Goal: Communication & Community: Answer question/provide support

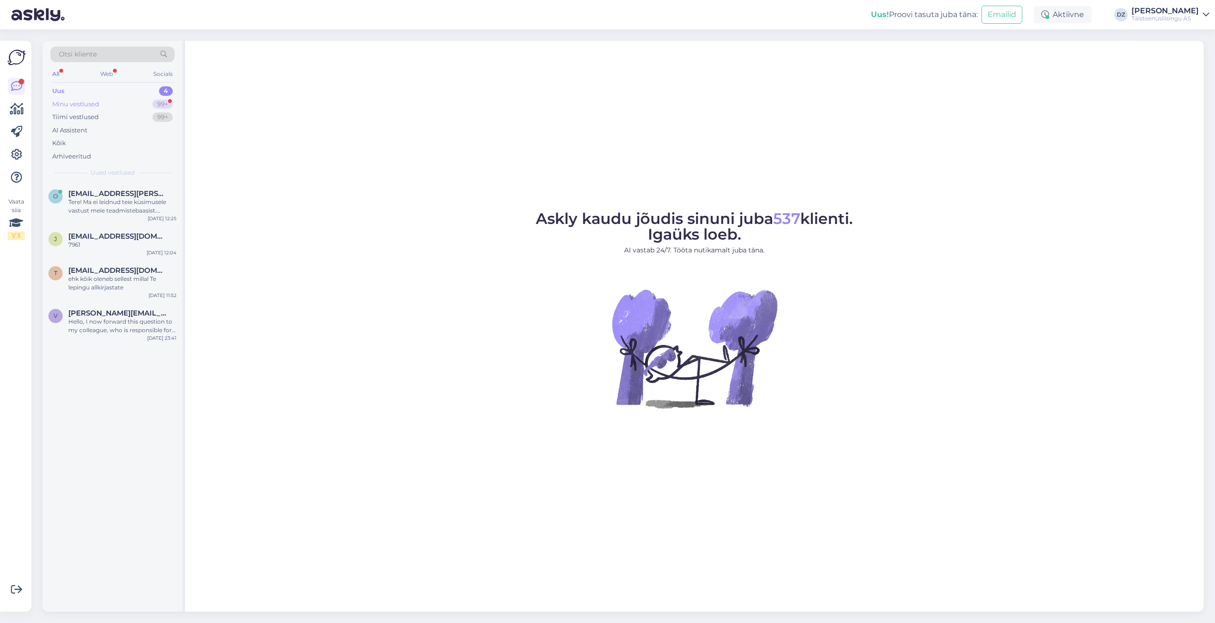
click at [89, 104] on div "Minu vestlused" at bounding box center [75, 104] width 47 height 9
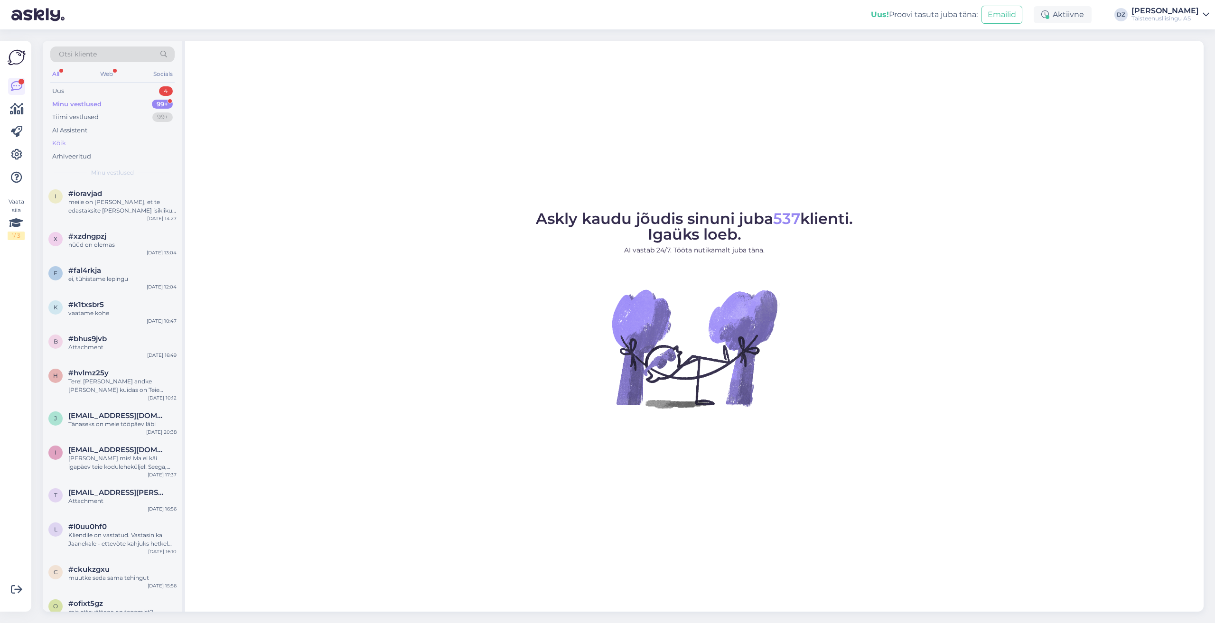
click at [95, 145] on div "Kõik" at bounding box center [112, 143] width 124 height 13
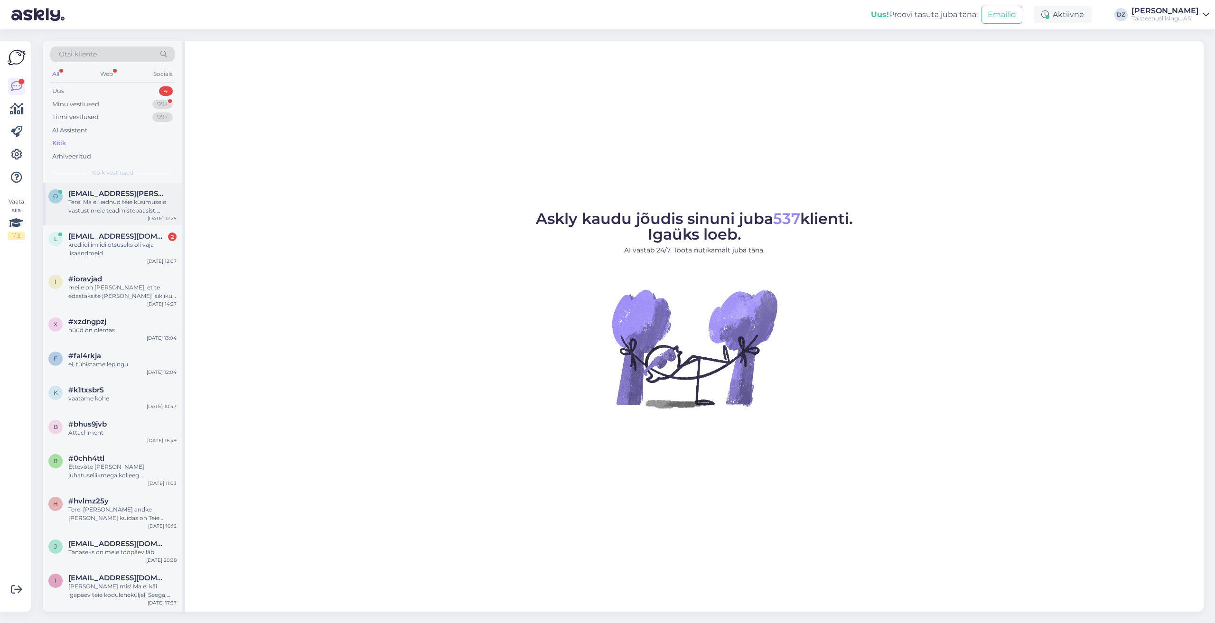
click at [124, 214] on div "Tere! Ma ei leidnud teie küsimusele vastust meie teadmistebaasist. Edastan sell…" at bounding box center [122, 206] width 108 height 17
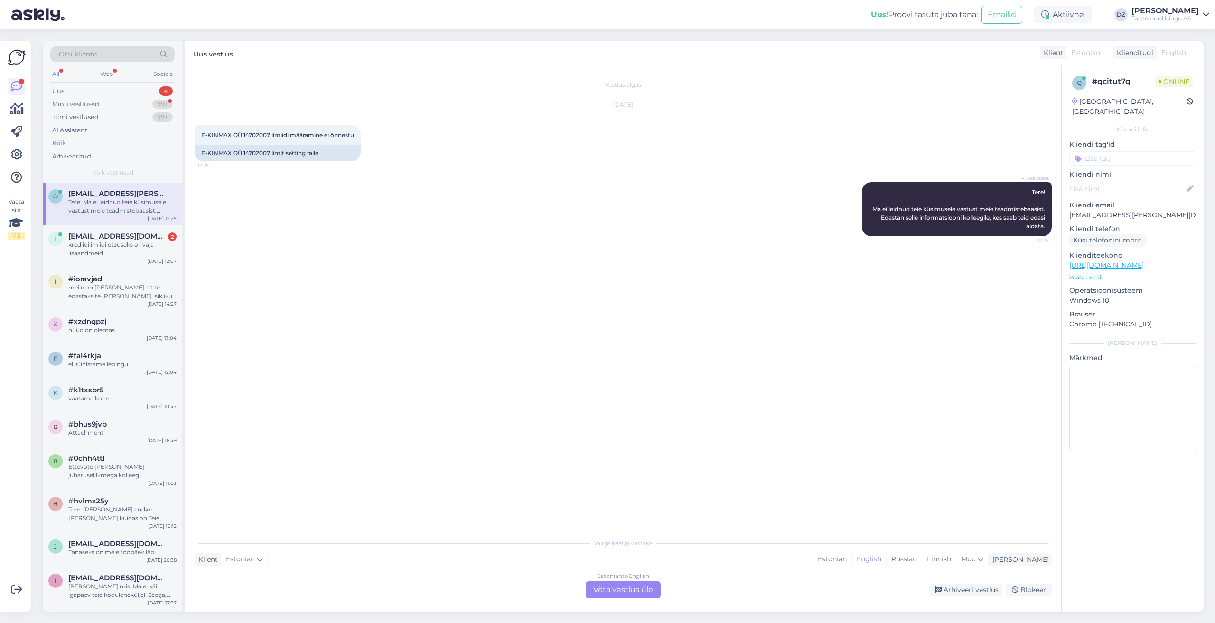
click at [630, 593] on div "Estonian to English Võta vestlus üle" at bounding box center [622, 589] width 75 height 17
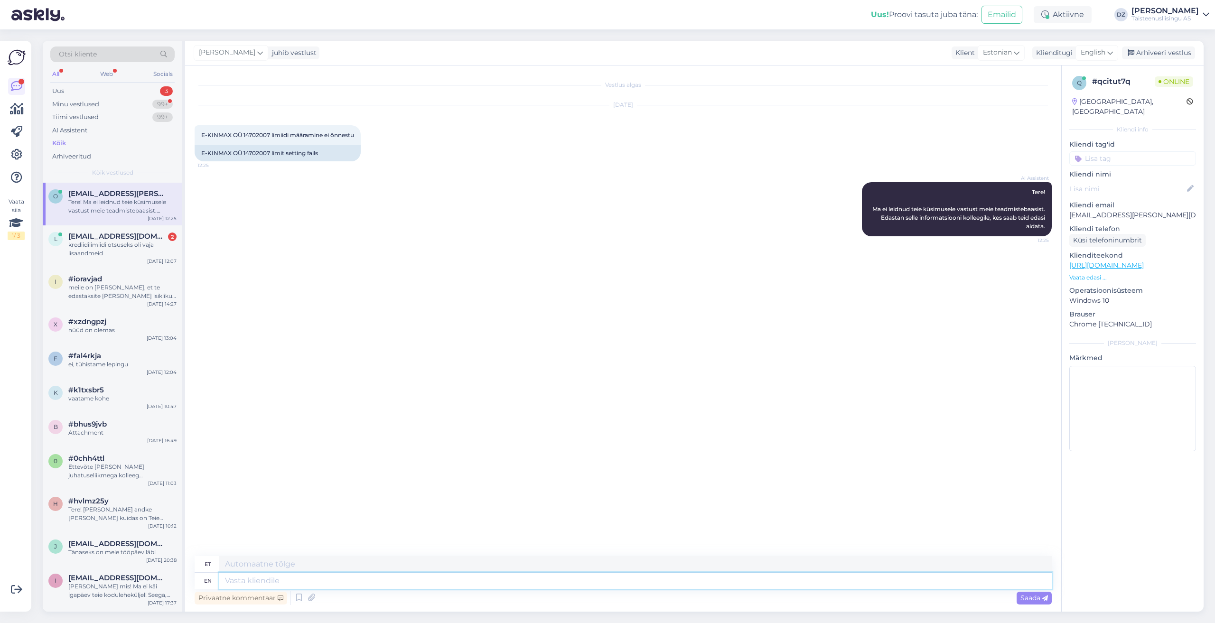
click at [707, 583] on textarea at bounding box center [635, 581] width 832 height 16
click at [1107, 54] on div "English" at bounding box center [1096, 52] width 43 height 15
type input "es"
click at [1058, 109] on link "Estonian" at bounding box center [1075, 109] width 104 height 15
click at [557, 576] on textarea at bounding box center [623, 579] width 857 height 20
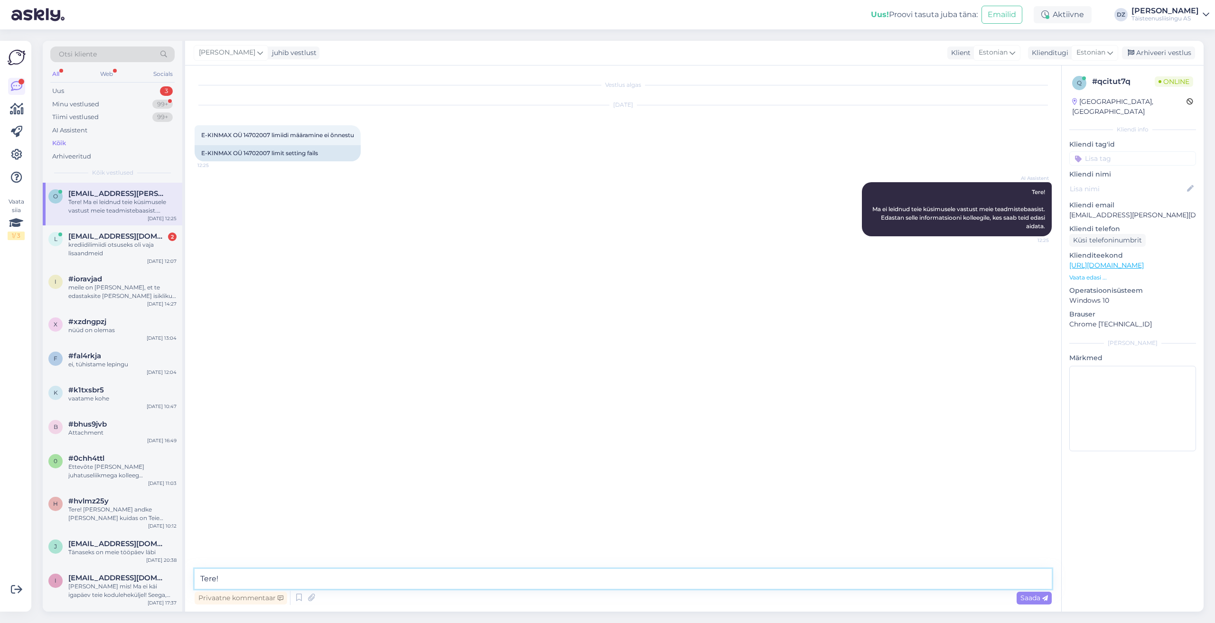
type textarea "Tere!"
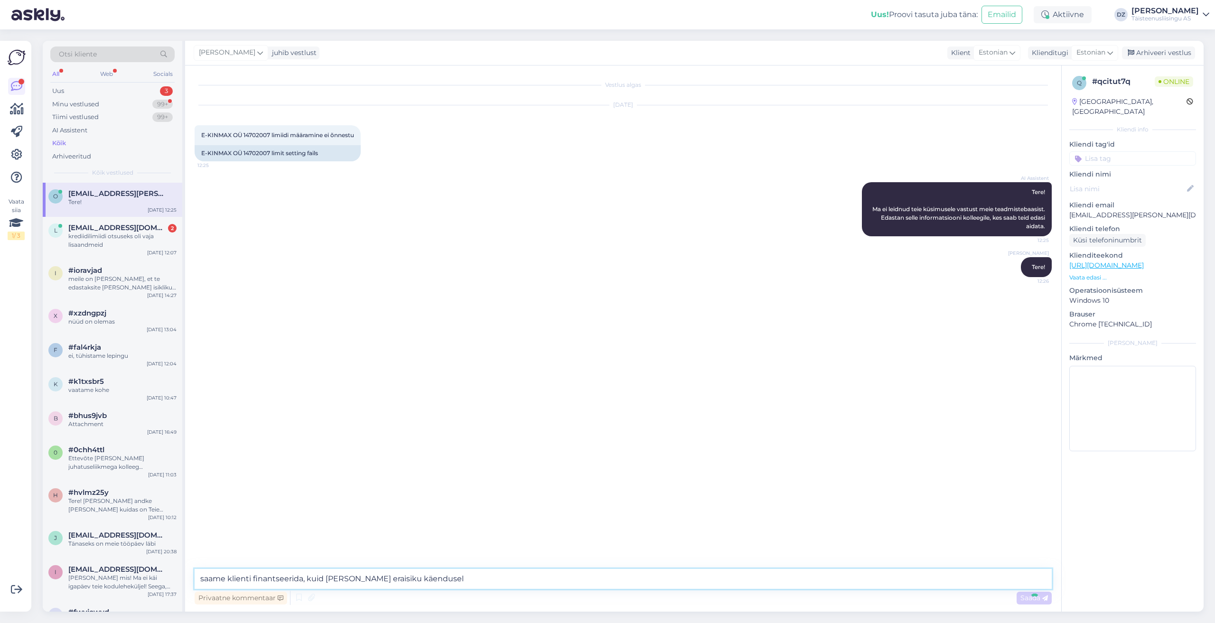
type textarea "saame klienti finantseerida, kuid vaid eraisiku käendusele"
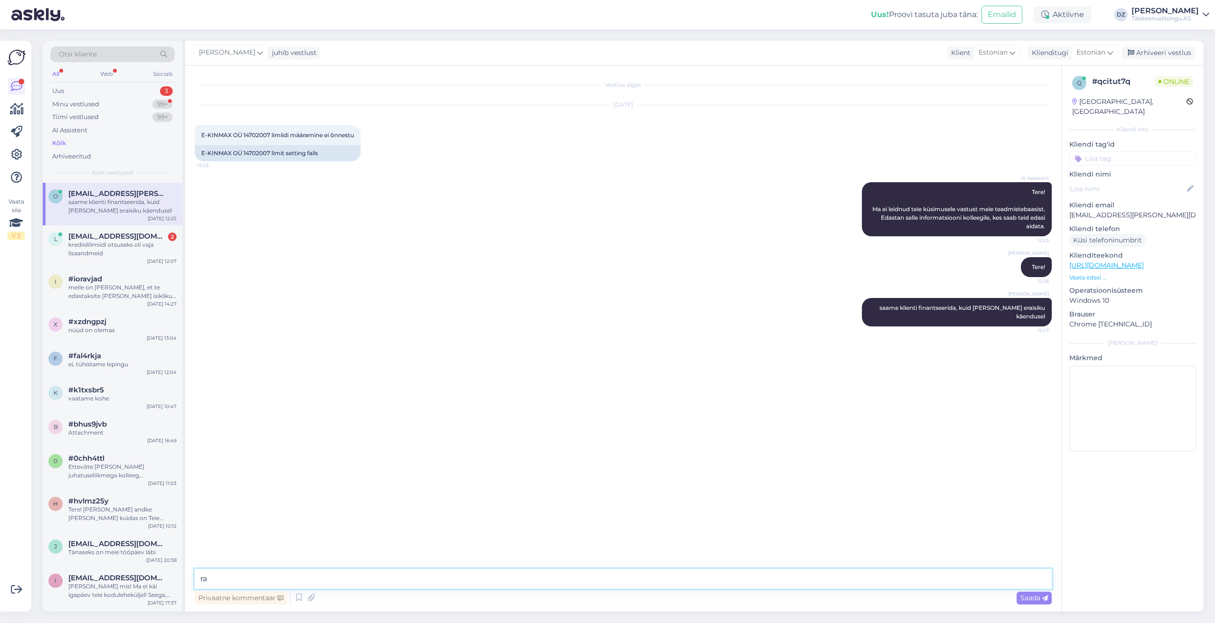
type textarea "r"
type textarea "käendajal palun edastada oma eraisiku pangakonto väljavõte viimase poole aasta …"
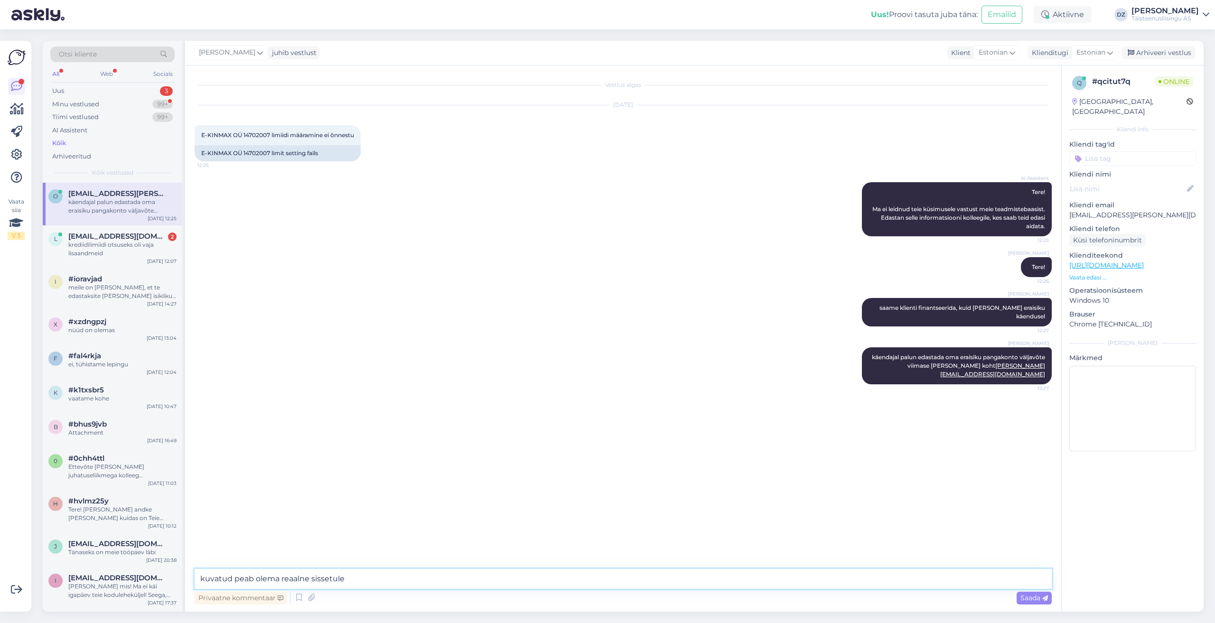
type textarea "kuvatud peab olema reaalne sissetulek"
click at [102, 258] on div "l liis.reinaru@tele2.com 2 krediidilimiidi otsuseks oli vaja lisaandmeid Aug 18…" at bounding box center [112, 246] width 139 height 43
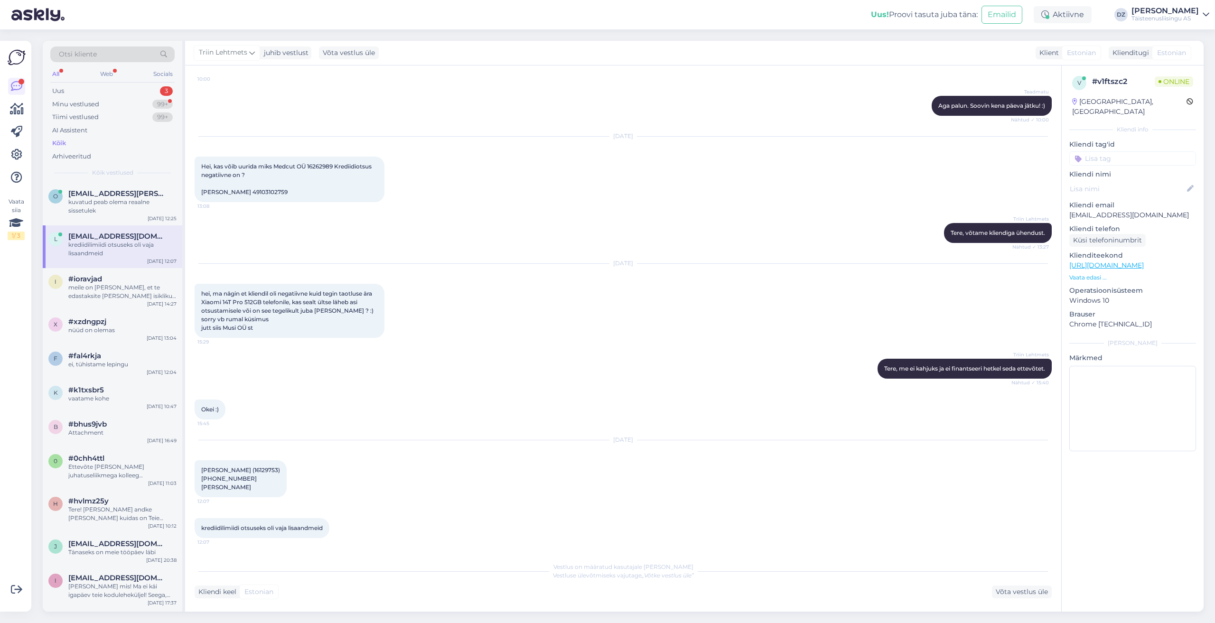
scroll to position [1440, 0]
drag, startPoint x: 881, startPoint y: 365, endPoint x: 1031, endPoint y: 381, distance: 151.2
click at [1031, 379] on div "Triin Lehtmets Tere, me ei kahjuks ja ei finantseeri hetkel seda ettevõtet. Näh…" at bounding box center [964, 369] width 174 height 20
drag, startPoint x: 792, startPoint y: 473, endPoint x: 416, endPoint y: 486, distance: 376.0
click at [791, 473] on div "Aug 18 2025 Levkoi Ehitus OÜ (16129753) +37258961237 Aleksander Kalaus 12:07" at bounding box center [623, 469] width 857 height 78
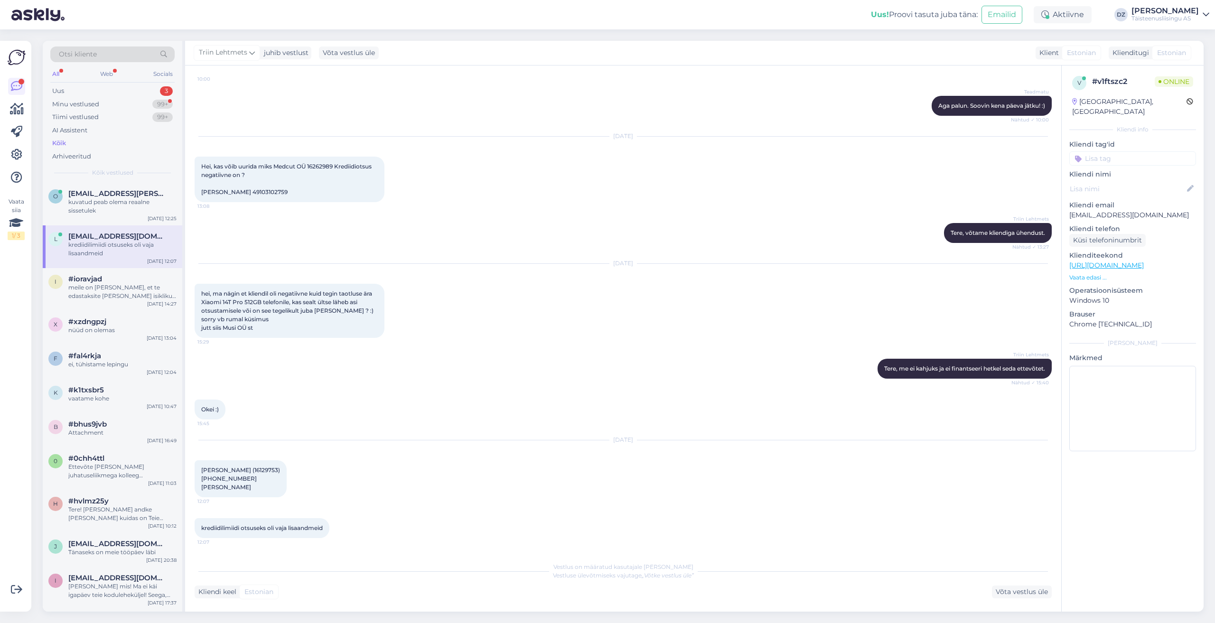
click at [262, 470] on span "Levkoi Ehitus OÜ (16129753) +37258961237 Aleksander Kalaus" at bounding box center [240, 478] width 79 height 24
copy span "16129753"
click at [1013, 587] on div "Võta vestlus üle" at bounding box center [1022, 591] width 60 height 13
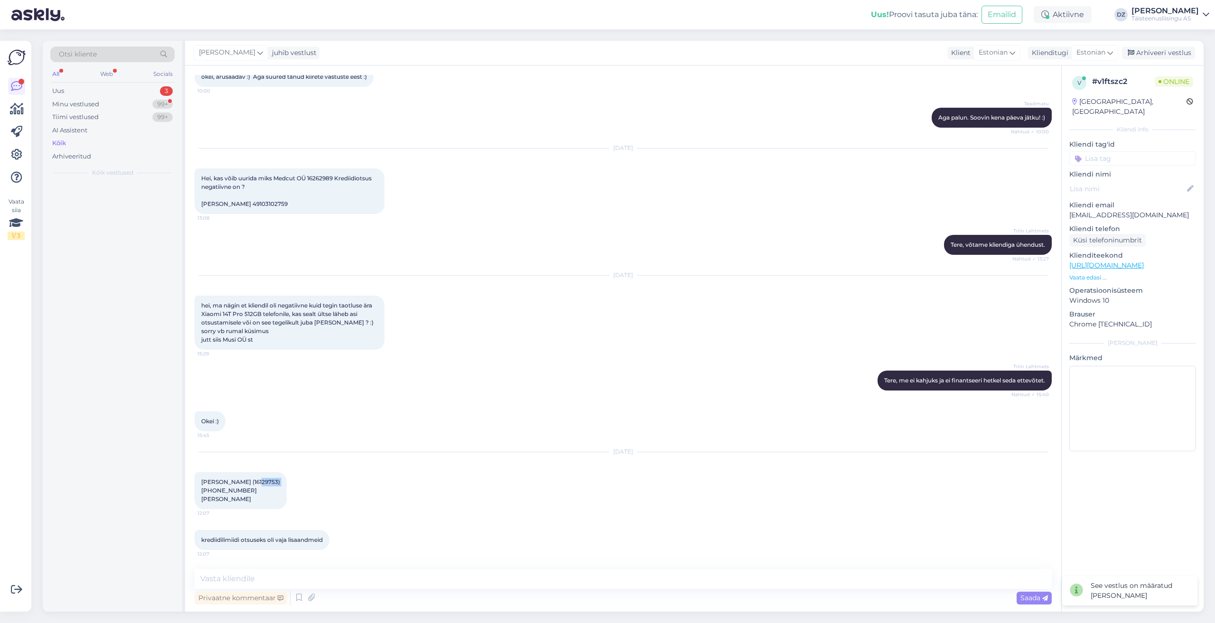
scroll to position [1429, 0]
click at [588, 577] on textarea at bounding box center [623, 579] width 857 height 20
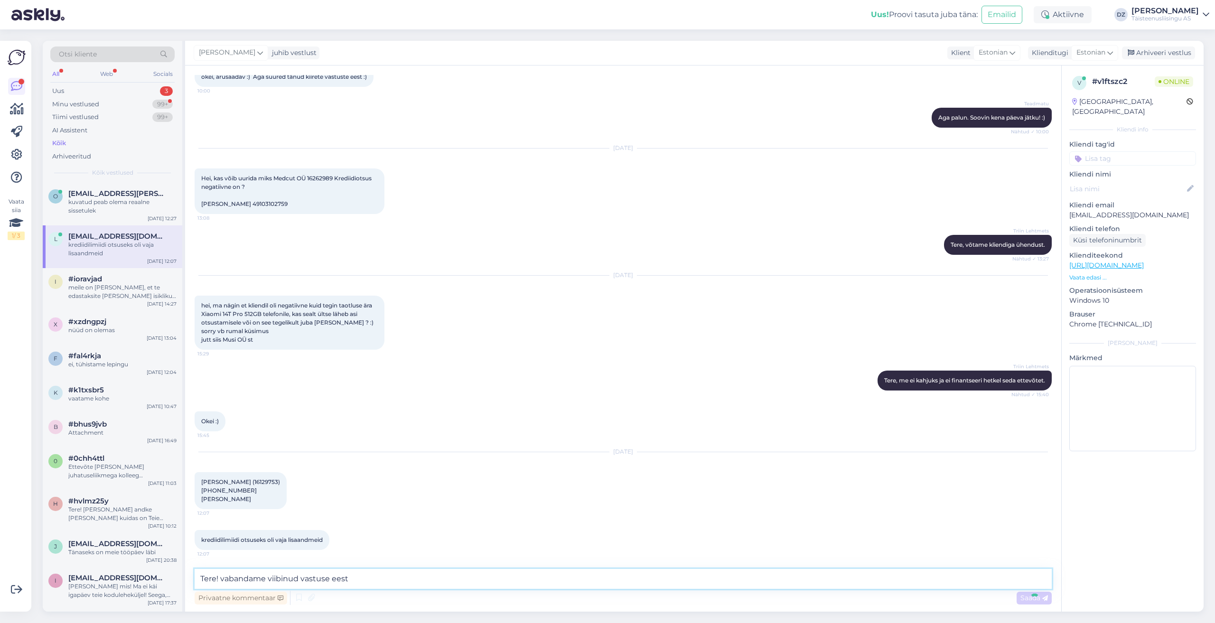
type textarea "Tere! vabandame viibinud vastuse eesta"
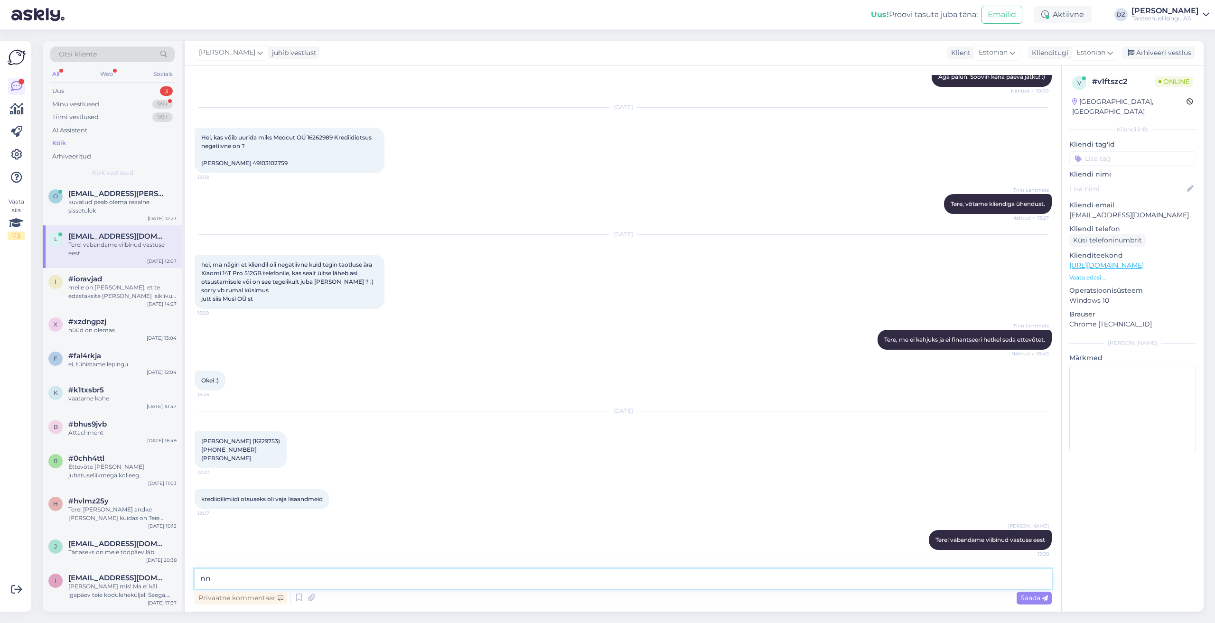
type textarea "n"
type textarea "annan märku, et seda ettevõtet ei saa kahjuks kindlasti finantseerida"
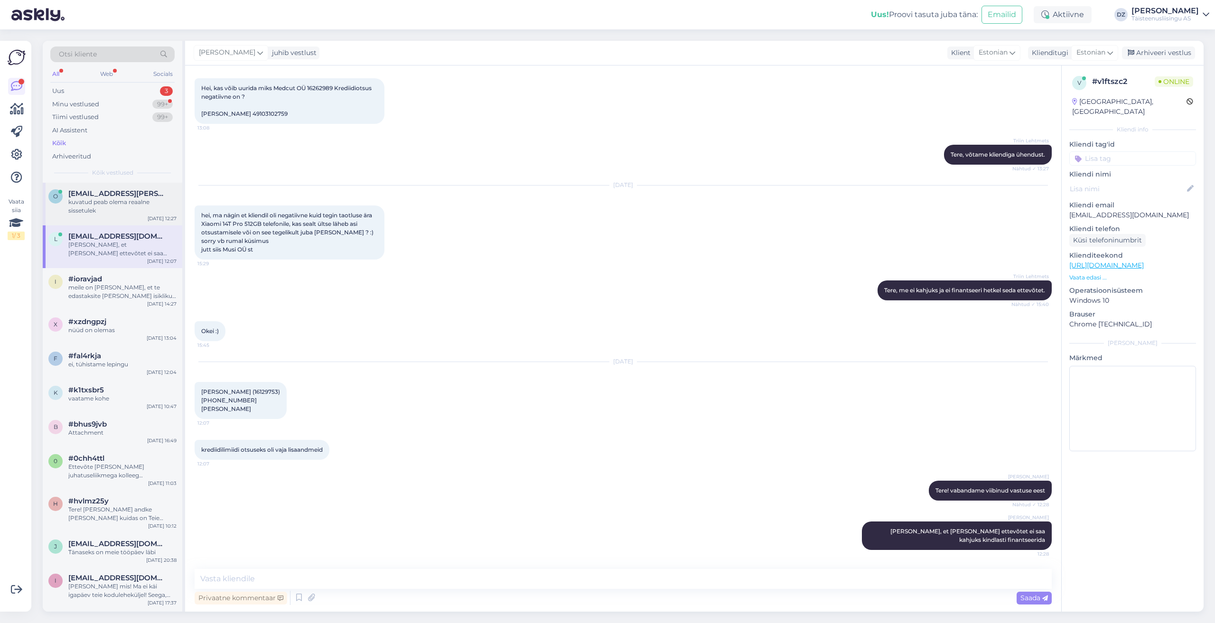
click at [105, 206] on div "kuvatud peab olema reaalne sissetulek" at bounding box center [122, 206] width 108 height 17
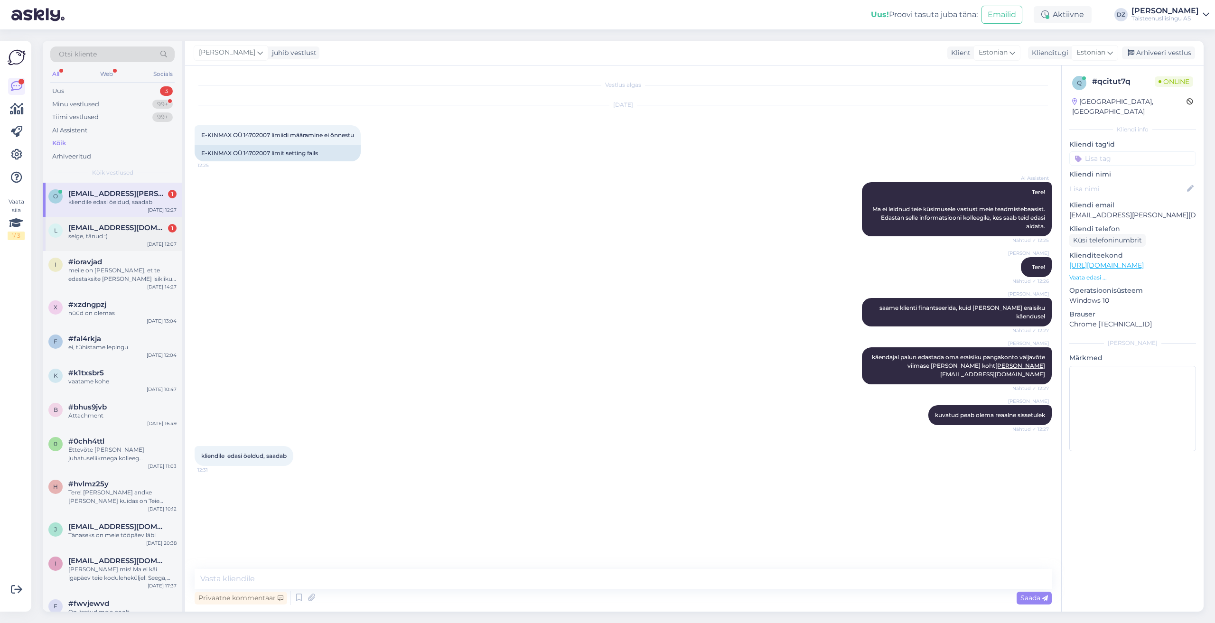
click at [140, 234] on div "selge, tänud :)" at bounding box center [122, 236] width 108 height 9
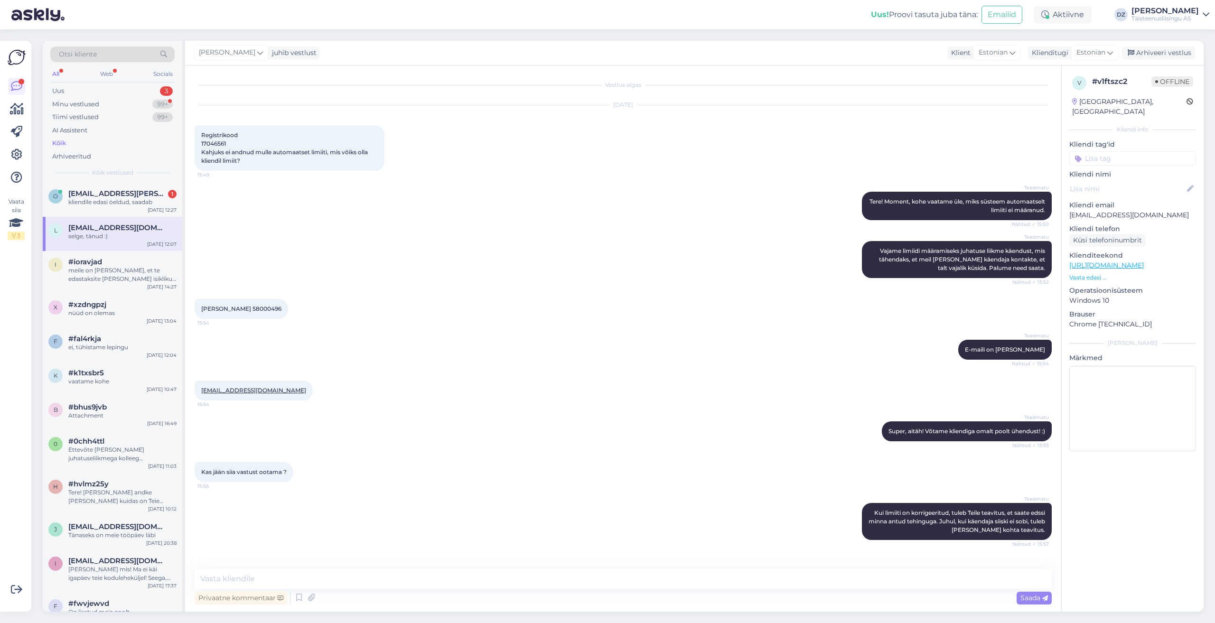
scroll to position [1560, 0]
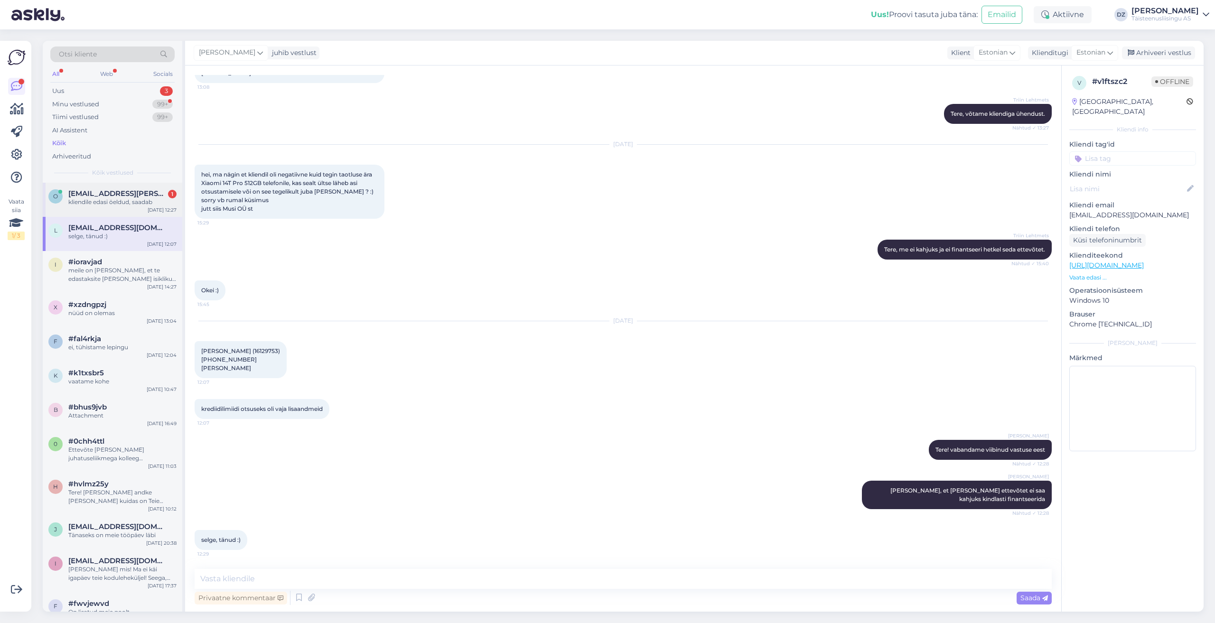
click at [131, 196] on span "[EMAIL_ADDRESS][PERSON_NAME][DOMAIN_NAME]" at bounding box center [117, 193] width 99 height 9
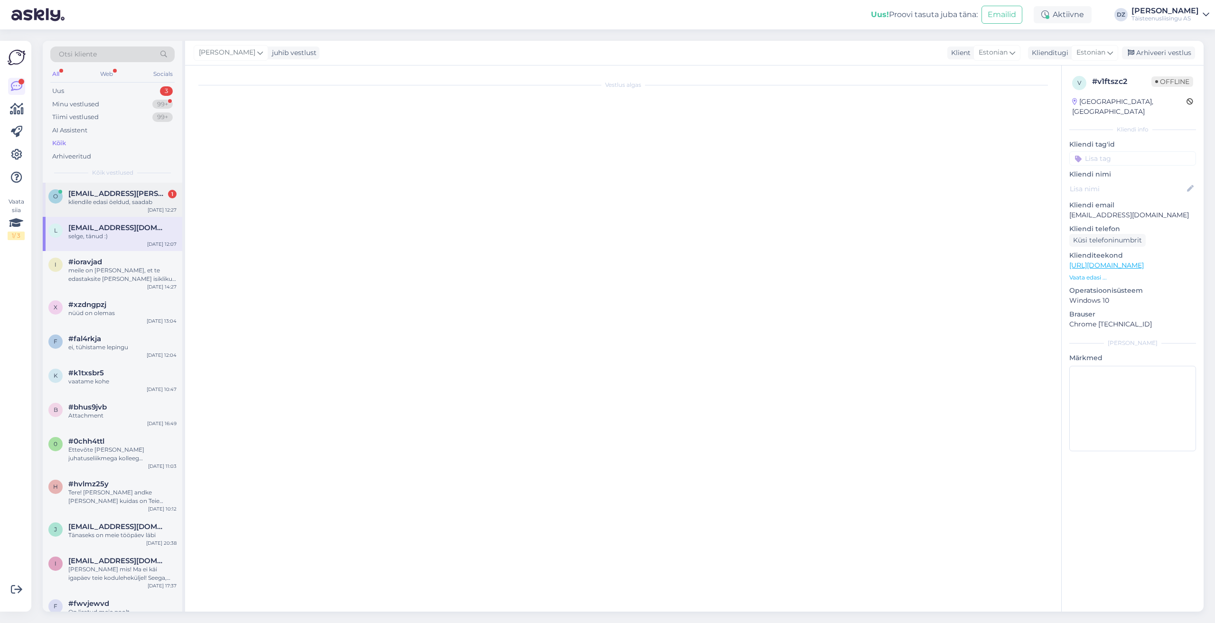
scroll to position [0, 0]
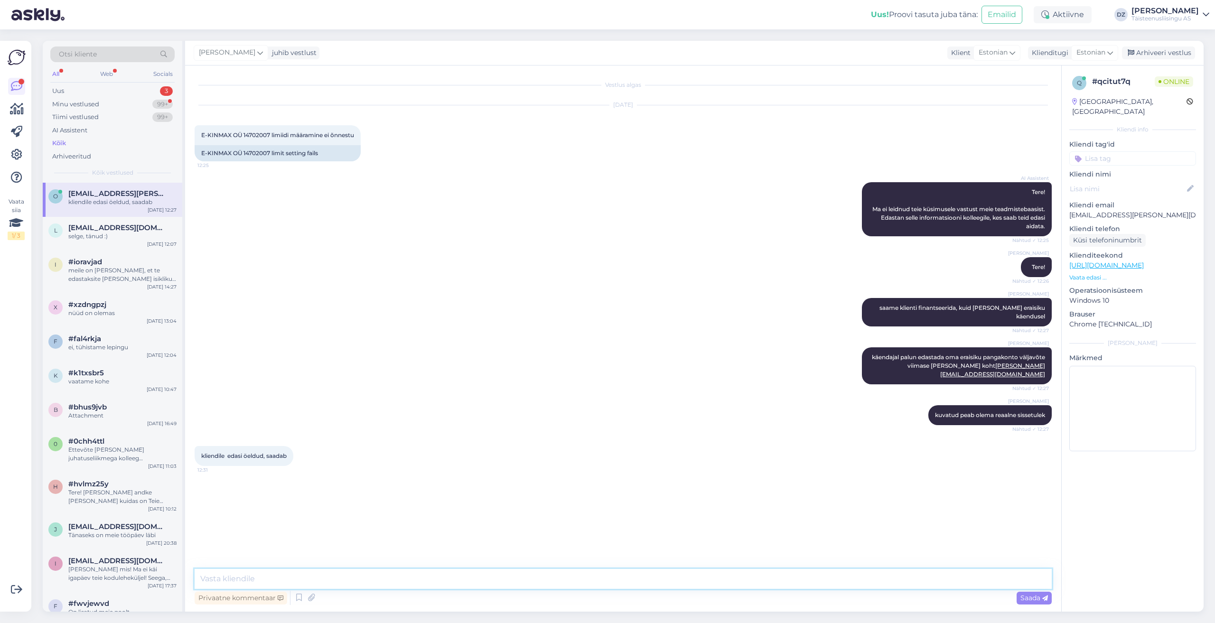
click at [553, 573] on textarea at bounding box center [623, 579] width 857 height 20
type textarea "aitäh :)"
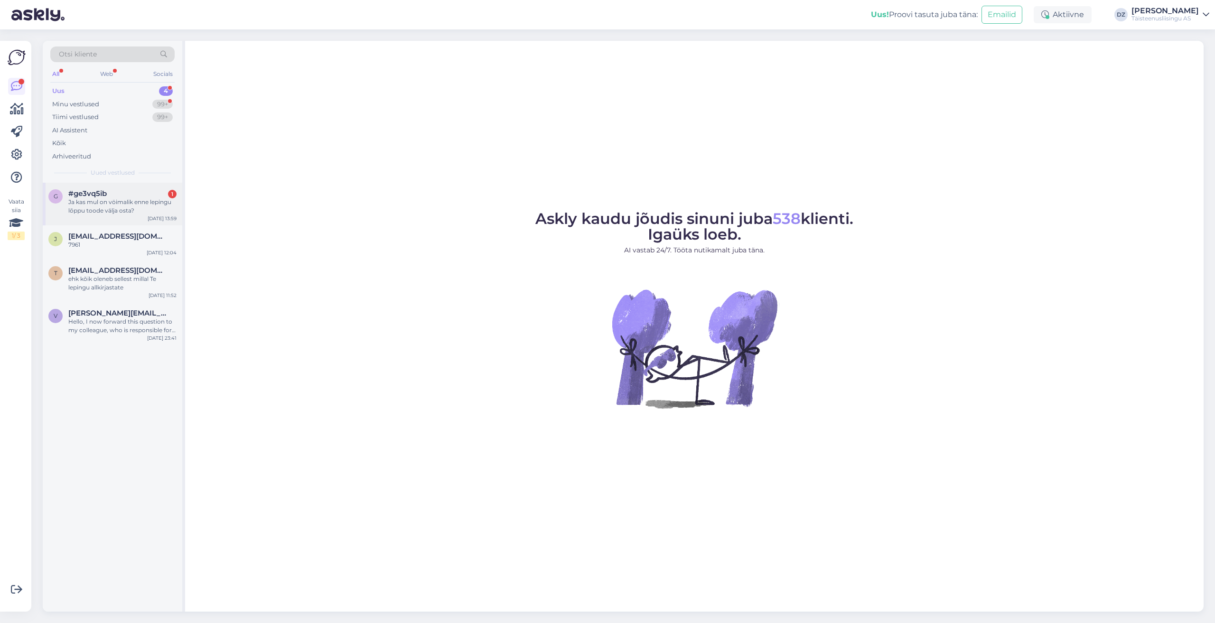
click at [110, 209] on div "Ja kas mul on vöimalik enne lepingu lõppu toode välja osta?" at bounding box center [122, 206] width 108 height 17
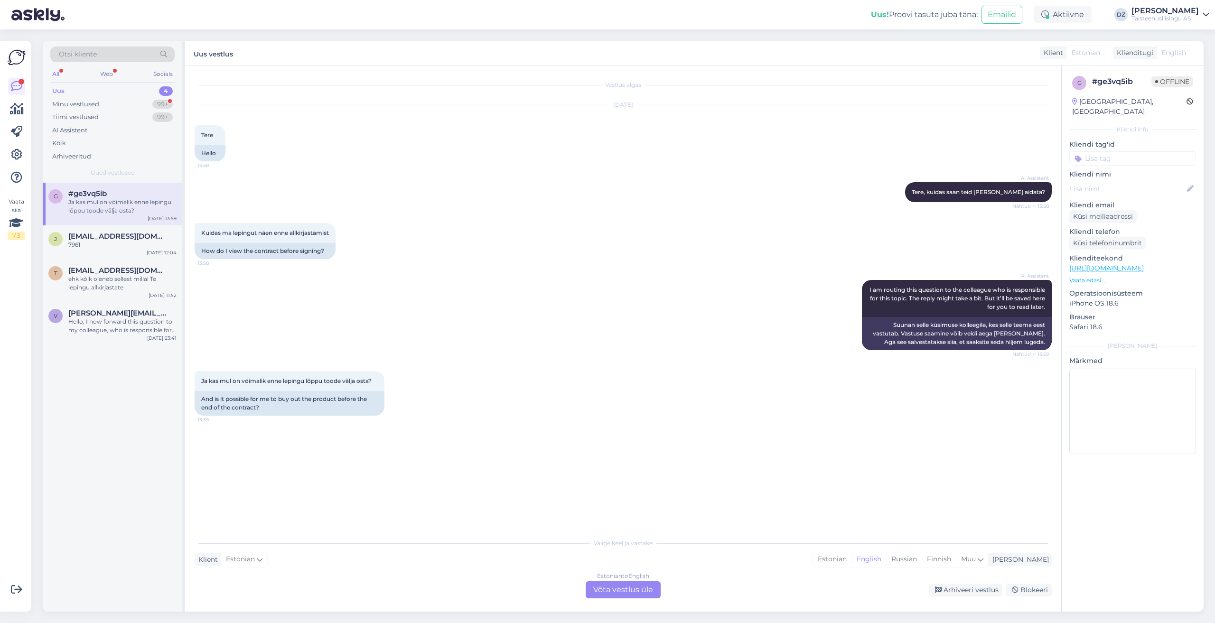
click at [664, 596] on div "Arhiveeri vestlus Blokeeri" at bounding box center [857, 590] width 387 height 13
click at [643, 594] on div "Estonian to English Võta vestlus üle" at bounding box center [622, 589] width 75 height 17
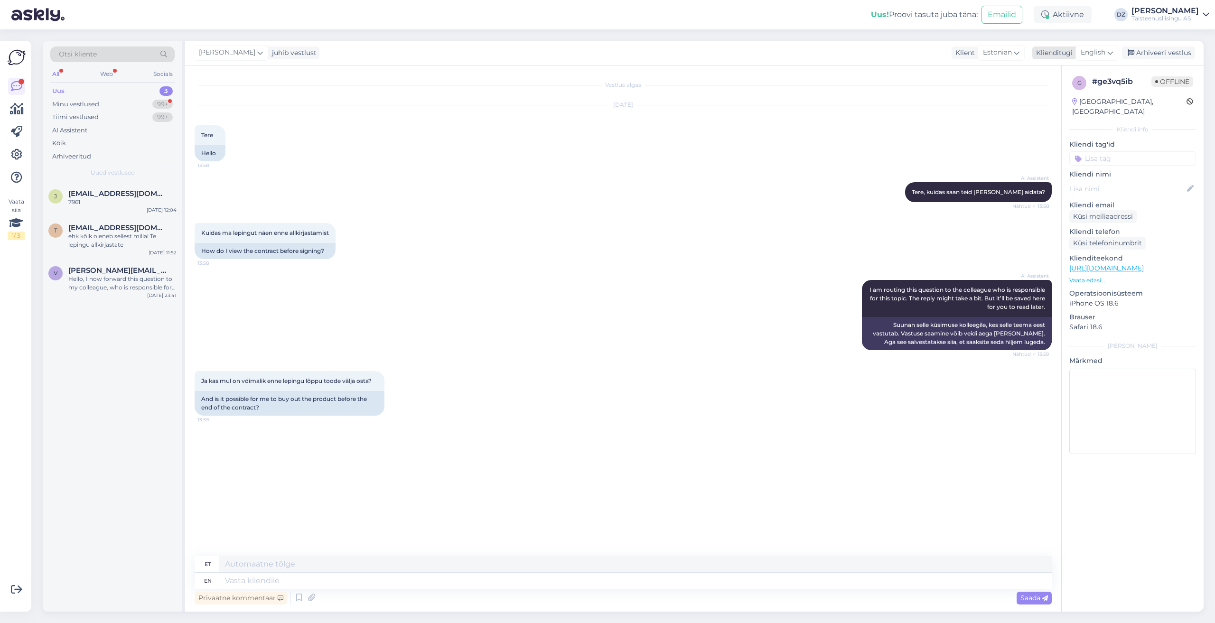
click at [1109, 51] on icon at bounding box center [1110, 52] width 6 height 10
type input "es"
click at [1049, 109] on link "Estonian" at bounding box center [1075, 109] width 104 height 15
click at [670, 582] on textarea at bounding box center [623, 579] width 857 height 20
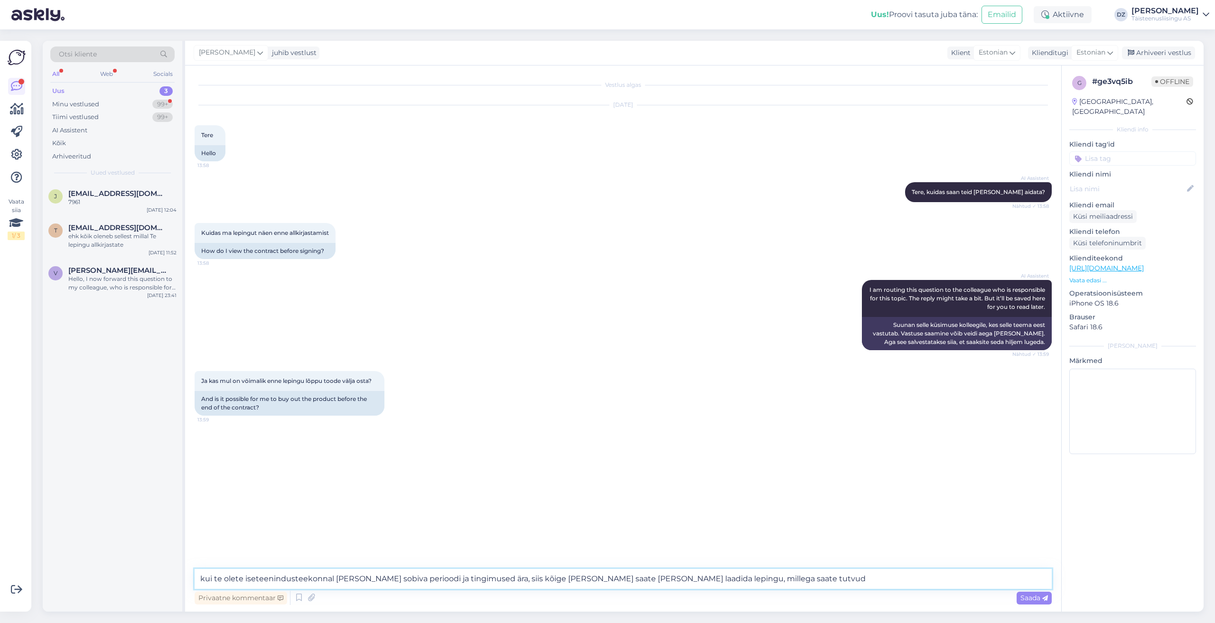
type textarea "kui te olete iseteenindusteekonnal [PERSON_NAME] sobiva perioodi ja tingimused …"
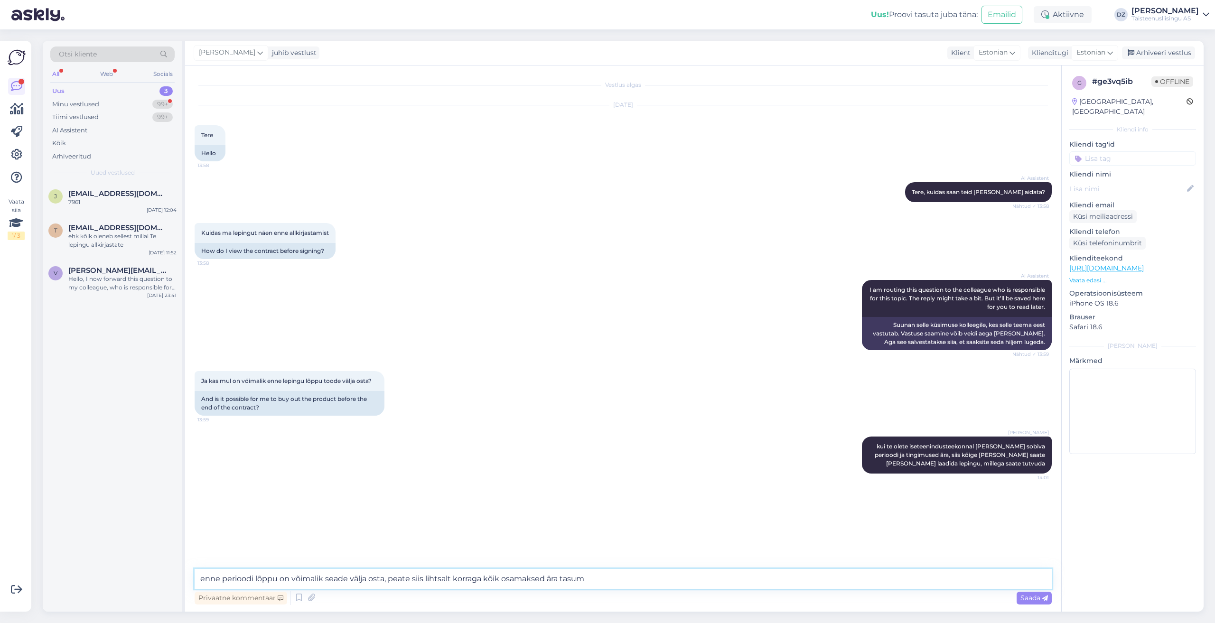
type textarea "enne perioodi lõppu on võimalik seade välja osta, peate siis lihtsalt korraga k…"
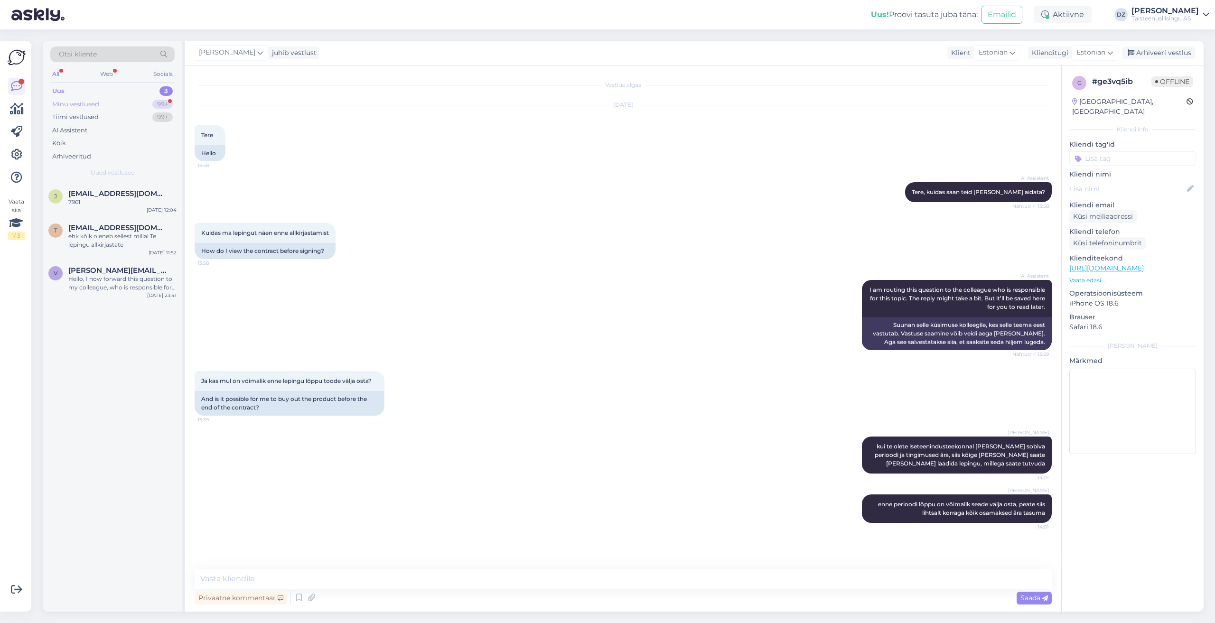
click at [71, 108] on div "Minu vestlused" at bounding box center [75, 104] width 47 height 9
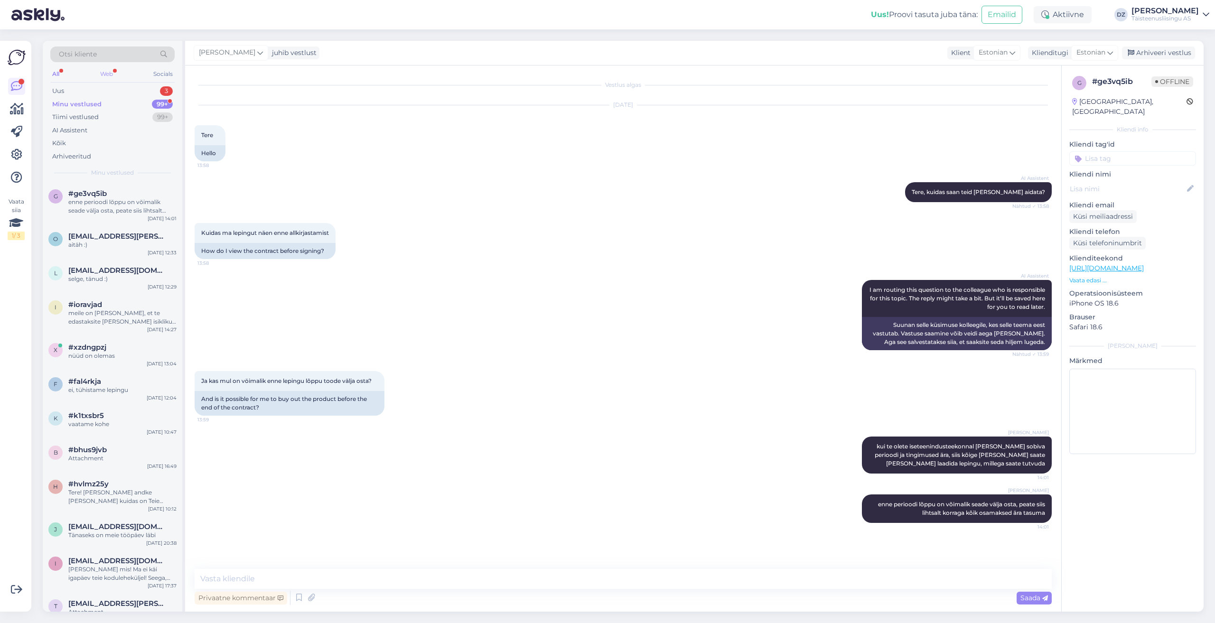
click at [107, 73] on div "Web" at bounding box center [106, 74] width 17 height 12
click at [68, 94] on div "Uus 3" at bounding box center [112, 90] width 124 height 13
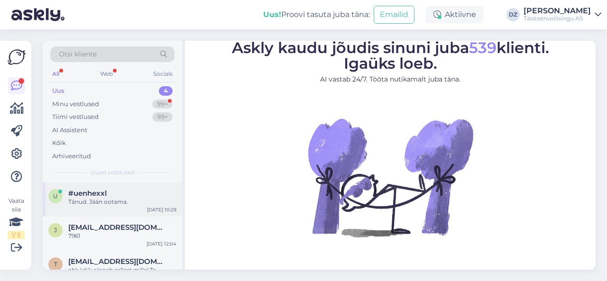
click at [110, 203] on div "Tänud. Jään ootama." at bounding box center [122, 202] width 108 height 9
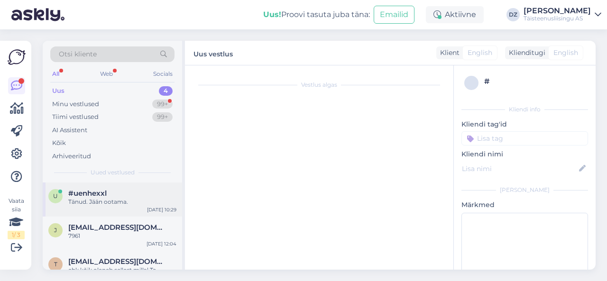
scroll to position [161, 0]
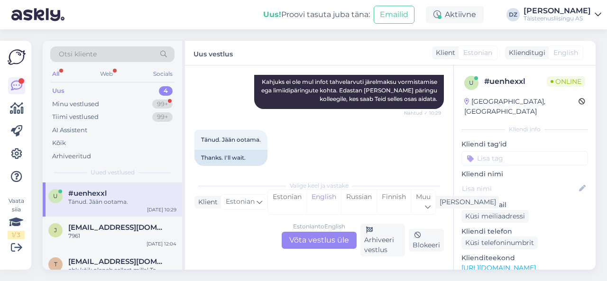
click at [330, 240] on div "Estonian to English Võta vestlus üle" at bounding box center [319, 240] width 75 height 17
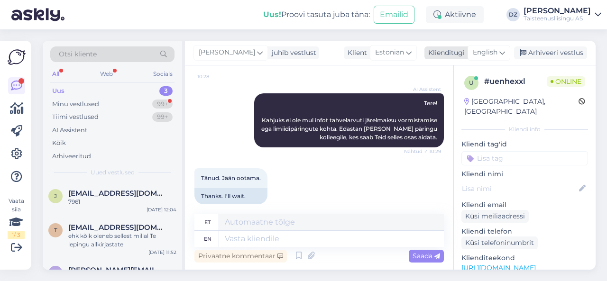
click at [494, 53] on span "English" at bounding box center [485, 52] width 25 height 10
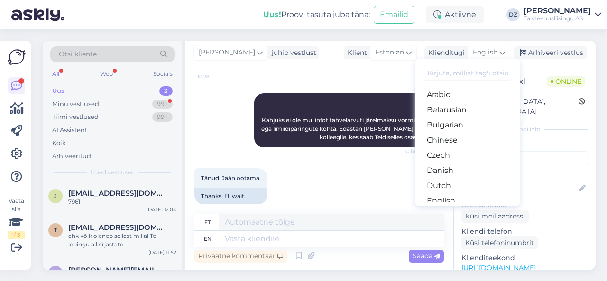
click at [472, 72] on input at bounding box center [467, 73] width 89 height 15
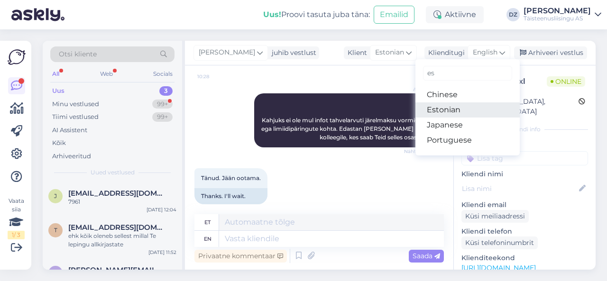
type input "es"
click at [449, 112] on link "Estonian" at bounding box center [468, 109] width 104 height 15
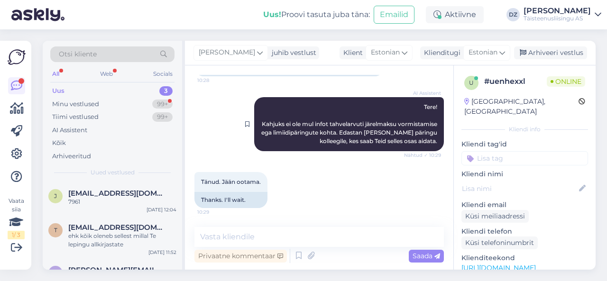
scroll to position [110, 0]
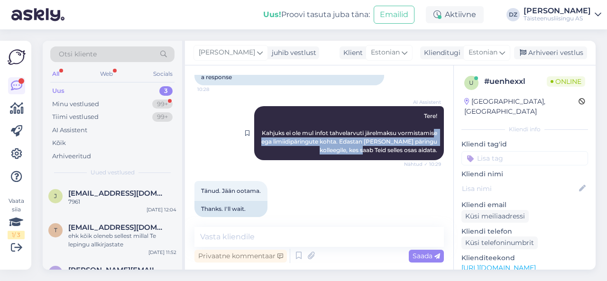
drag, startPoint x: 310, startPoint y: 132, endPoint x: 380, endPoint y: 139, distance: 70.2
click at [380, 139] on span "Tere! Kahjuks ei ole mul infot tahvelarvuti järelmaksu vormistamise ega limiidi…" at bounding box center [349, 132] width 177 height 41
click at [325, 133] on span "Tere! Kahjuks ei ole mul infot tahvelarvuti järelmaksu vormistamise ega limiidi…" at bounding box center [349, 132] width 177 height 41
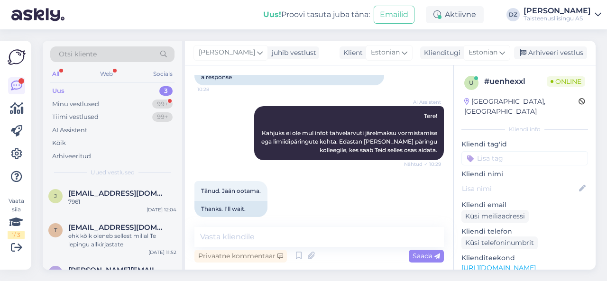
scroll to position [0, 0]
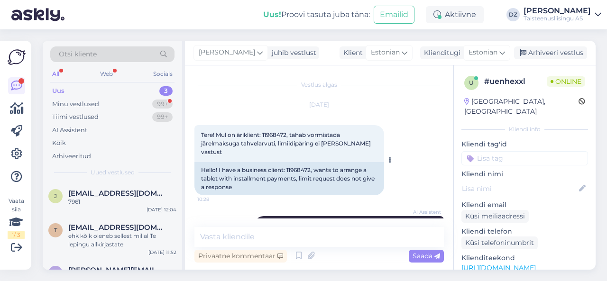
click at [280, 133] on span "Tere! Mul on äriklient: 11968472, tahab vormistada järelmaksuga tahvelarvuti, l…" at bounding box center [286, 143] width 171 height 24
copy span "11968472"
click at [273, 135] on span "Tere! Mul on äriklient: 11968472, tahab vormistada järelmaksuga tahvelarvuti, l…" at bounding box center [286, 143] width 171 height 24
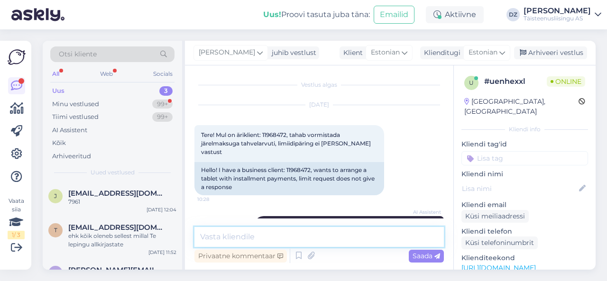
click at [313, 238] on textarea at bounding box center [320, 237] width 250 height 20
type textarea "Tere"
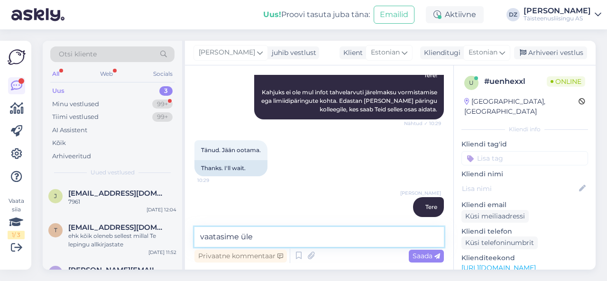
type textarea "vaatasime üle"
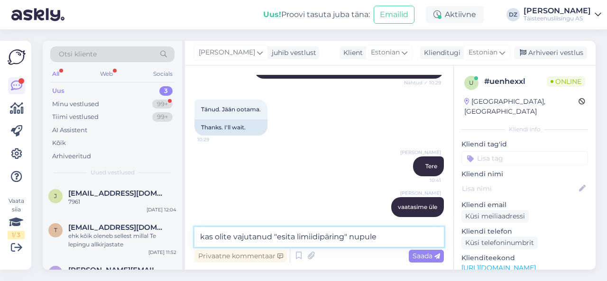
type textarea "kas olite vajutanud "esita limiidipäring" nupule?"
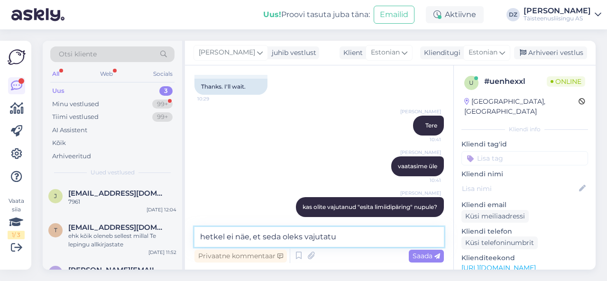
type textarea "hetkel ei näe, et seda oleks vajutatud"
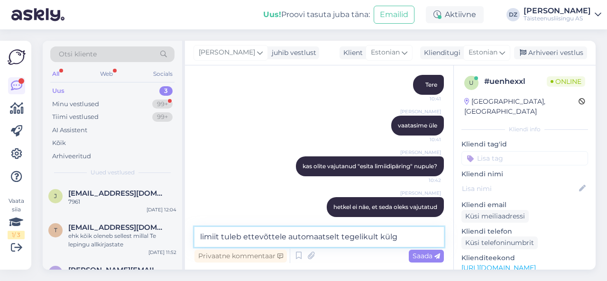
type textarea "limiit tuleb ettevõttele automaatselt tegelikult külge"
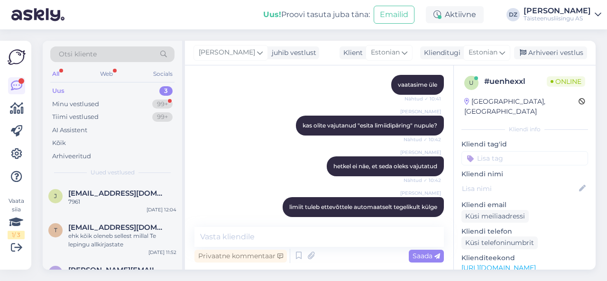
scroll to position [372, 0]
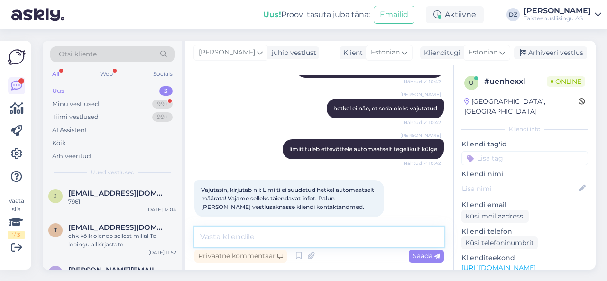
click at [323, 236] on textarea at bounding box center [320, 237] width 250 height 20
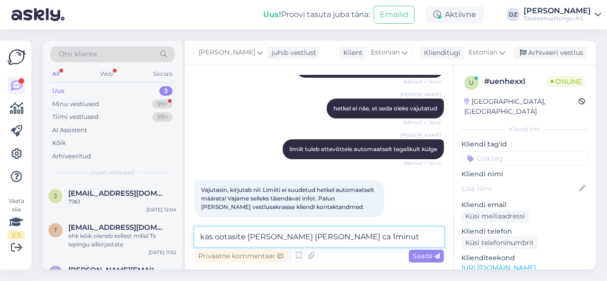
type textarea "kas ootasite [PERSON_NAME] [PERSON_NAME] ca 1minut?"
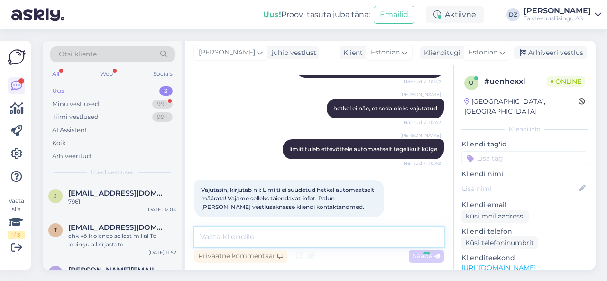
scroll to position [413, 0]
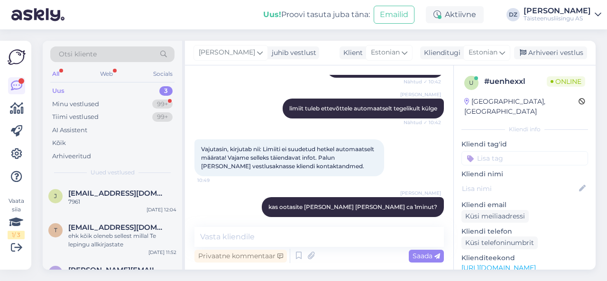
drag, startPoint x: 339, startPoint y: 227, endPoint x: 326, endPoint y: 218, distance: 15.0
click at [336, 226] on div "Vestlus algas Aug 19 2025 Tere! Mul on äriklient: 11968472, tahab vormistada jä…" at bounding box center [319, 167] width 269 height 204
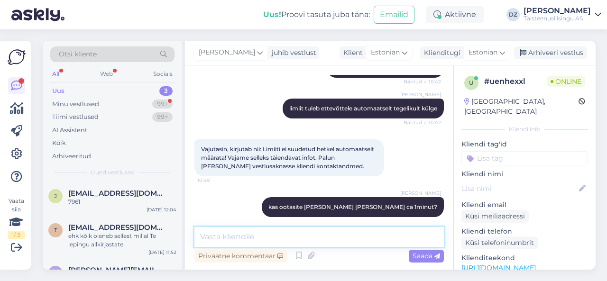
click at [344, 242] on textarea at bounding box center [320, 237] width 250 height 20
type textarea "meie näeme, et limiit on küljes"
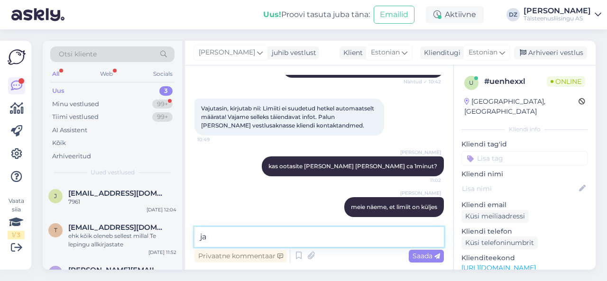
type textarea "j"
paste textarea "1A GEODEESIA OÜ"
type textarea "on ikka 1A GEODEESIA OÜ?"
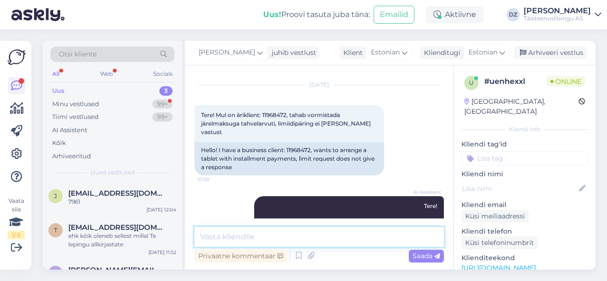
scroll to position [494, 0]
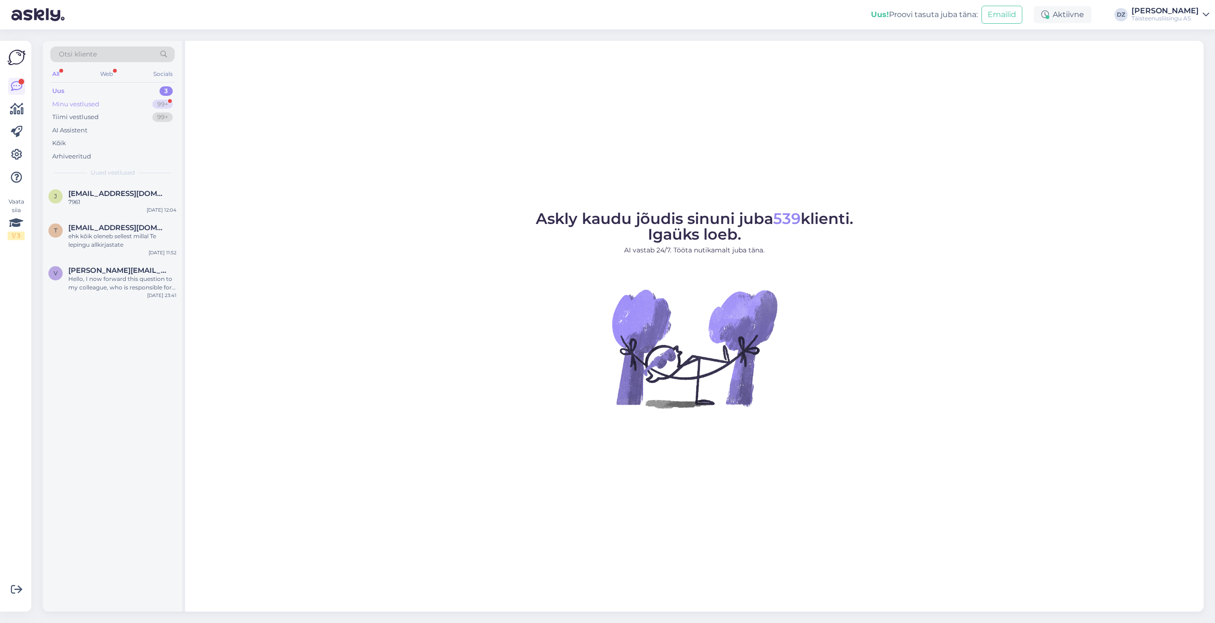
click at [97, 102] on div "Minu vestlused" at bounding box center [75, 104] width 47 height 9
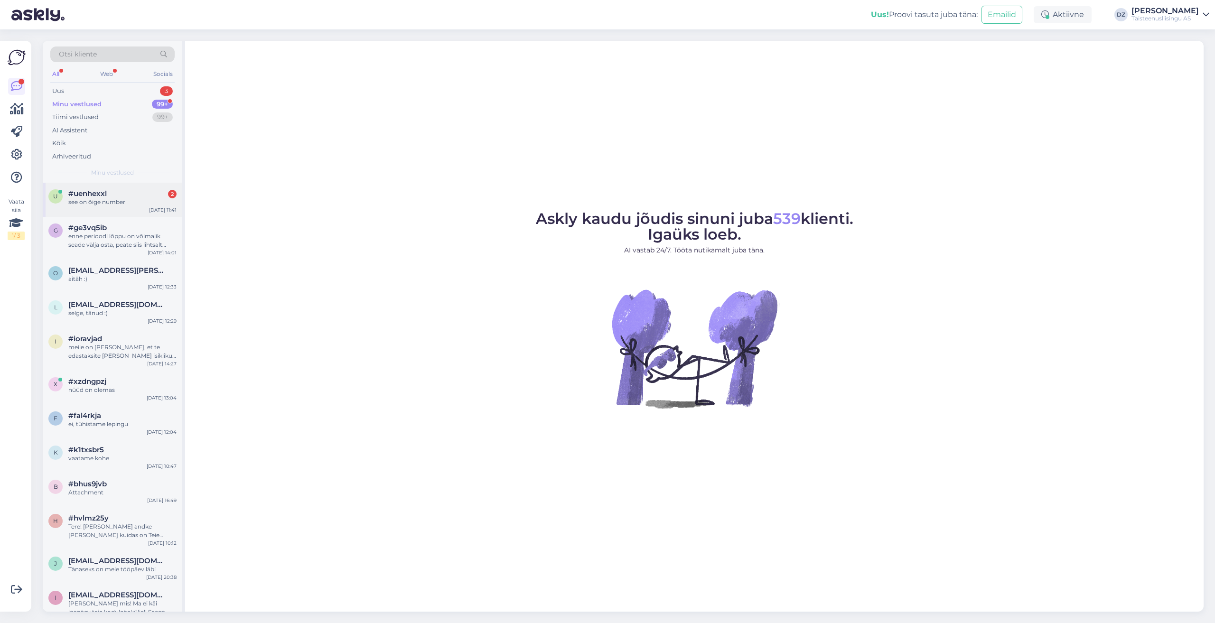
click at [118, 199] on div "see on õige number" at bounding box center [122, 202] width 108 height 9
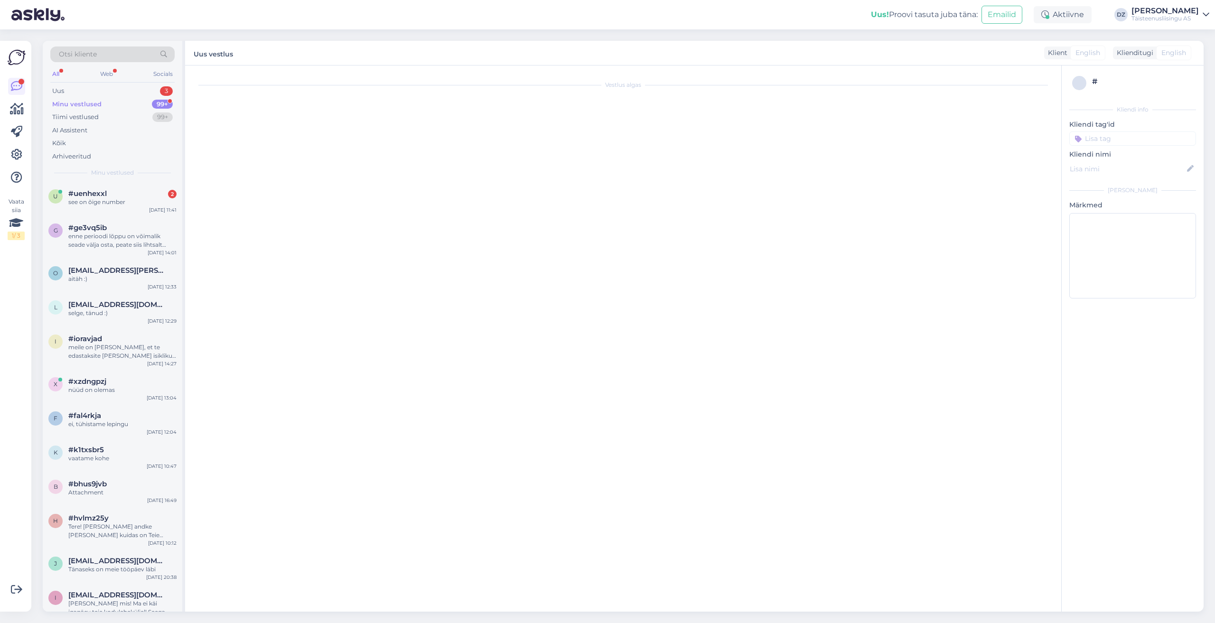
scroll to position [235, 0]
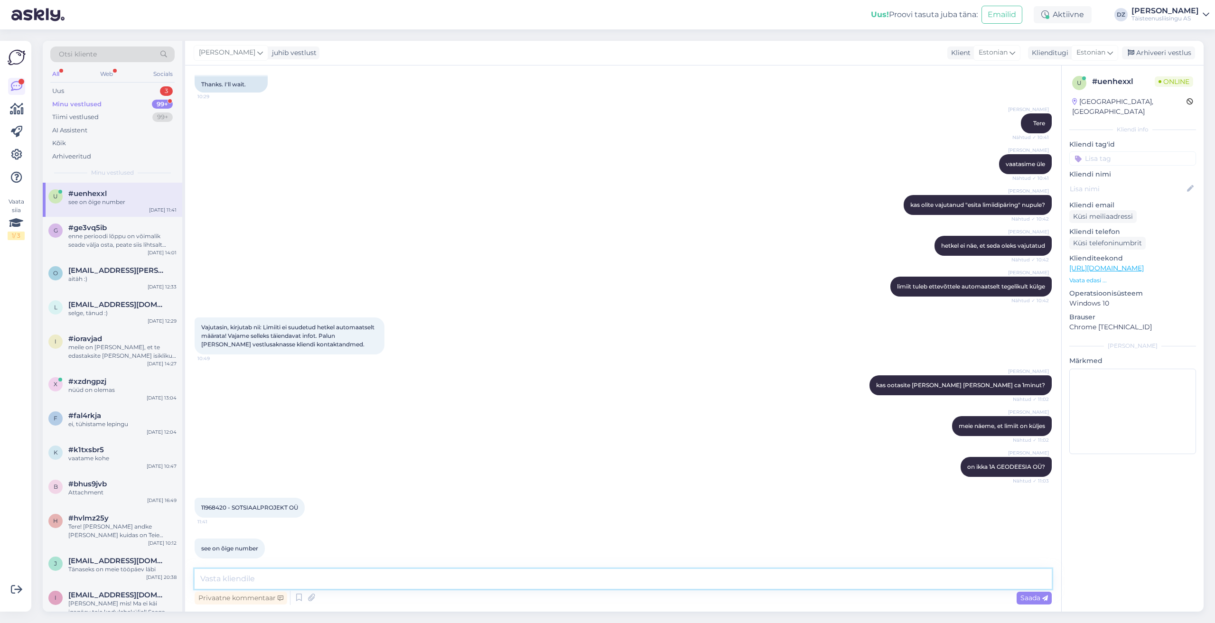
click at [380, 582] on textarea at bounding box center [623, 579] width 857 height 20
type textarea "siis on teine lugu, vaatame kohe üle"
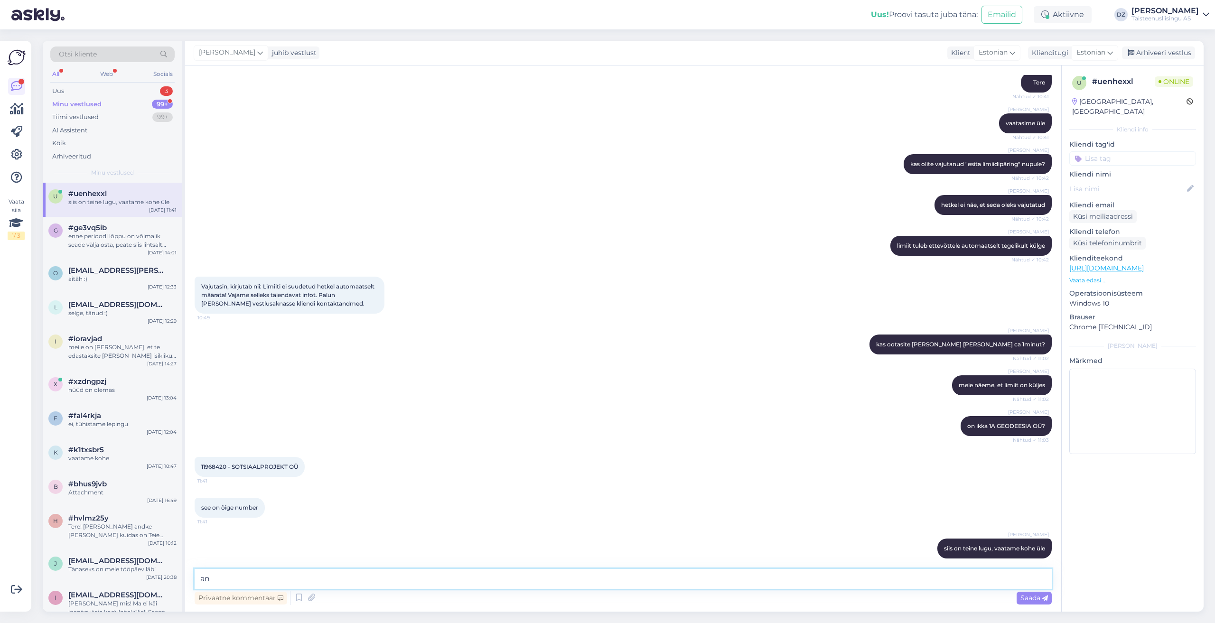
type textarea "a"
type textarea "n"
type textarea "s"
type textarea "enne andsite teistsuguse regnri"
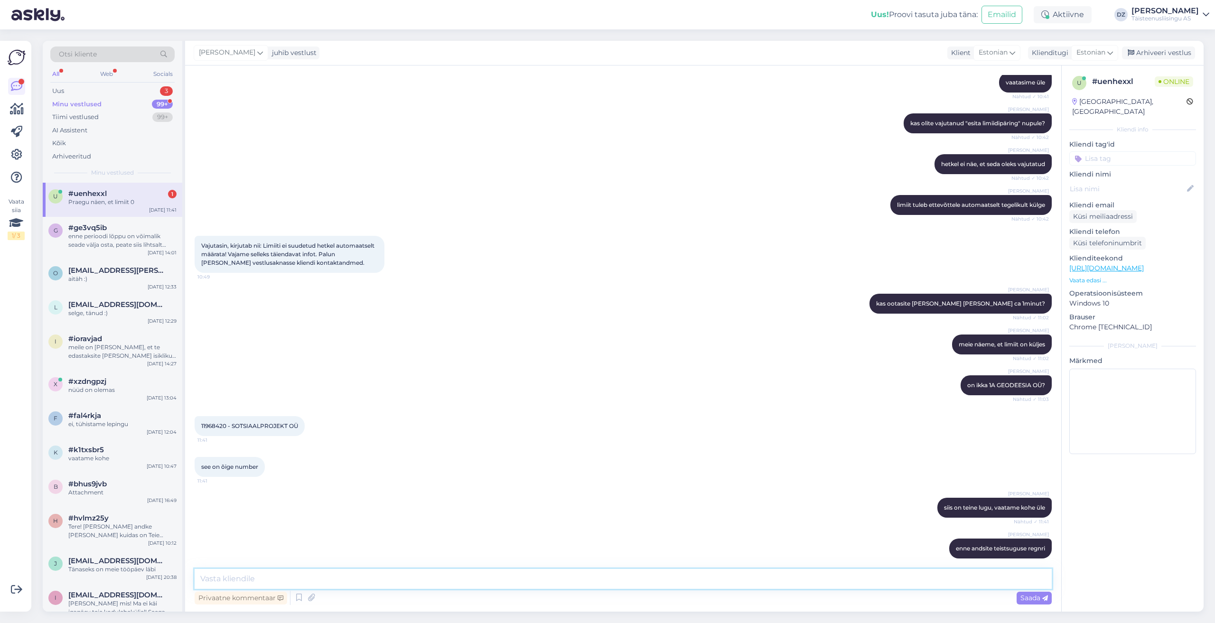
scroll to position [357, 0]
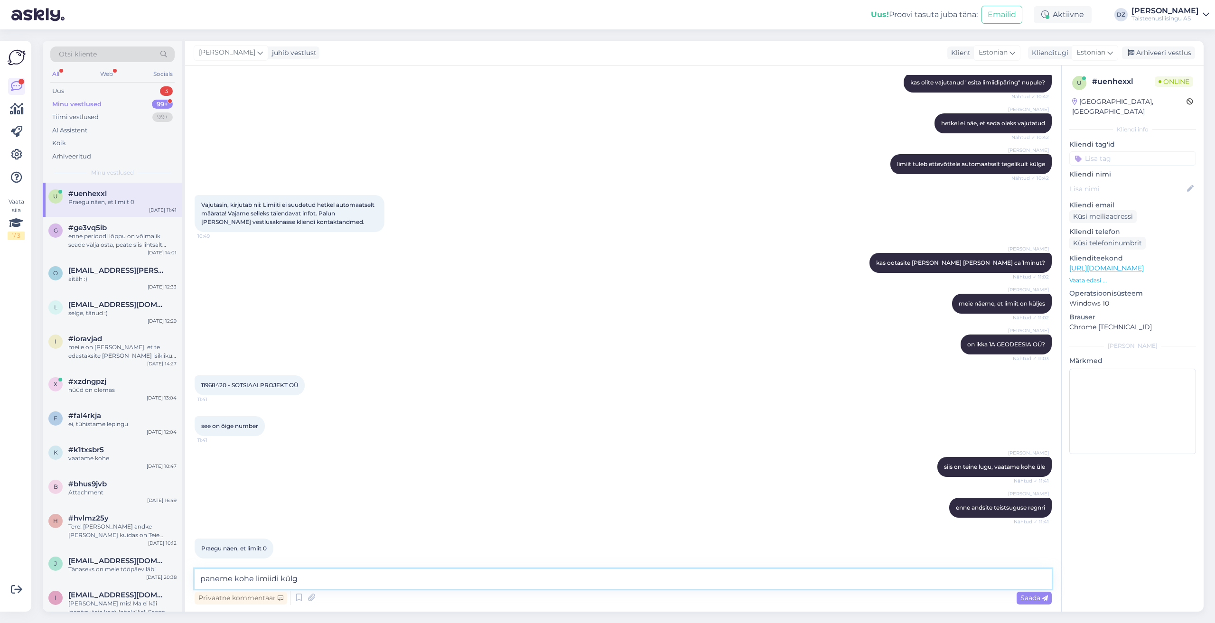
type textarea "paneme kohe limiidi külge"
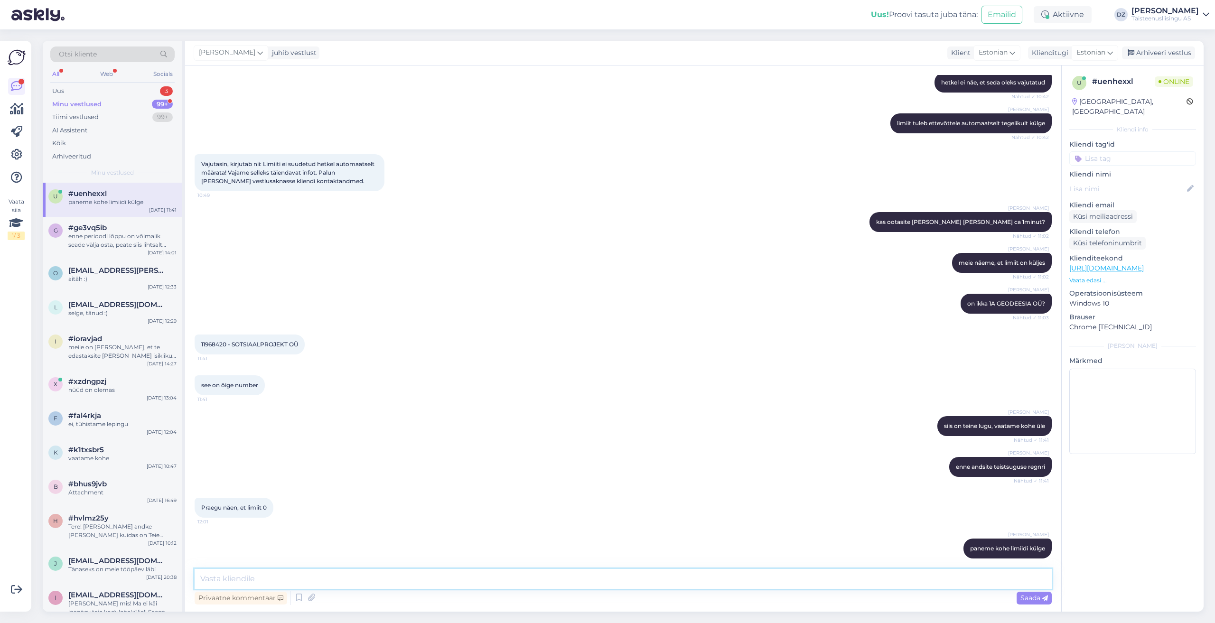
click at [352, 576] on textarea at bounding box center [623, 579] width 857 height 20
type textarea "vaadake palun uuestin"
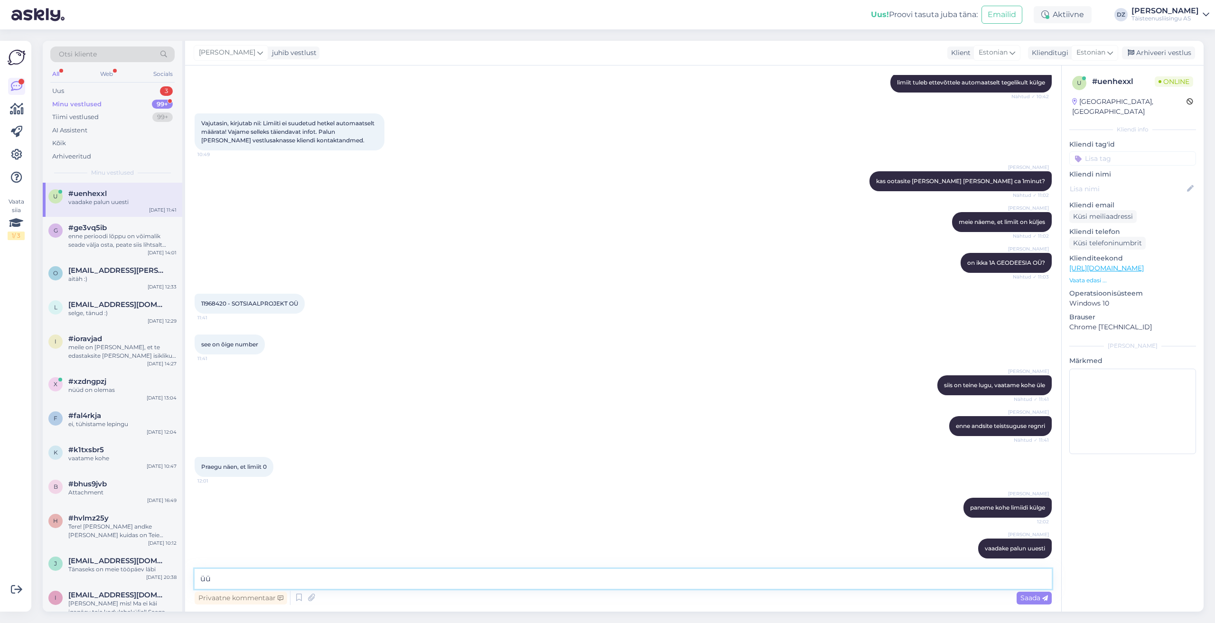
type textarea "ü"
type textarea "nüüd peaks olemas olema"
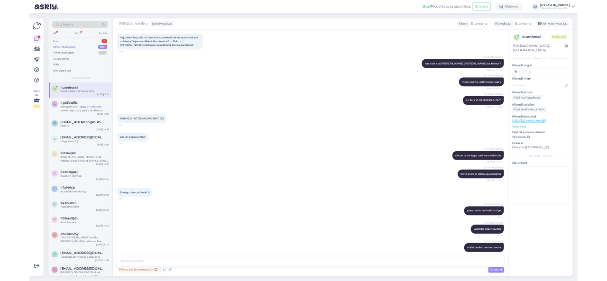
scroll to position [479, 0]
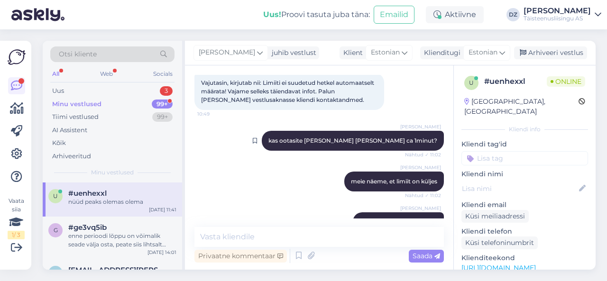
click at [316, 137] on div "Diana Zirkilova kas ootasite ka peale seda ca 1minut? Nähtud ✓ 11:02" at bounding box center [353, 141] width 182 height 20
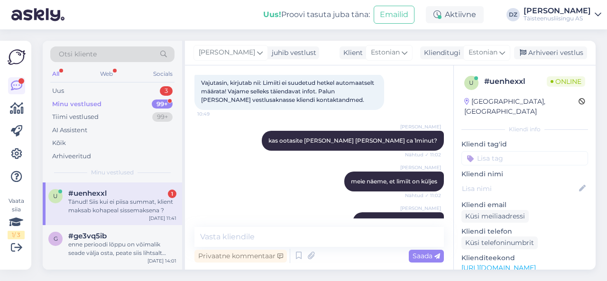
scroll to position [870, 0]
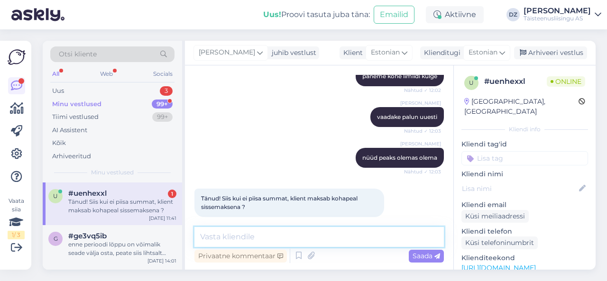
click at [245, 233] on textarea at bounding box center [320, 237] width 250 height 20
type textarea "meil sissemaksega varianti pole üldse"
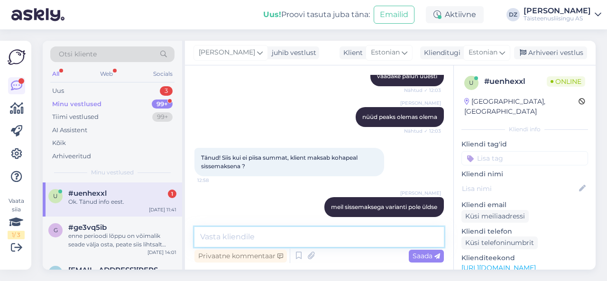
scroll to position [952, 0]
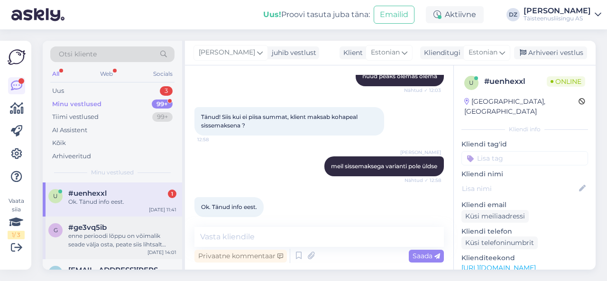
click at [150, 233] on div "enne perioodi lõppu on võimalik seade välja osta, peate siis lihtsalt korraga k…" at bounding box center [122, 240] width 108 height 17
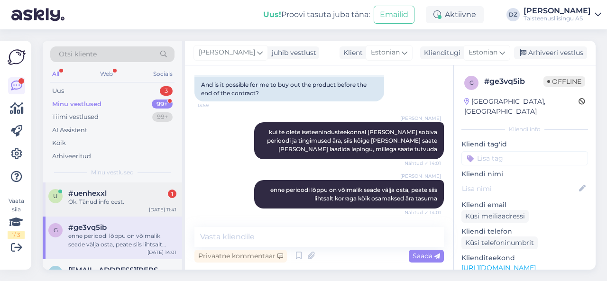
click at [141, 207] on div "u #uenhexxl 1 Ok. Tänud info eest. Aug 19 11:41" at bounding box center [112, 200] width 139 height 34
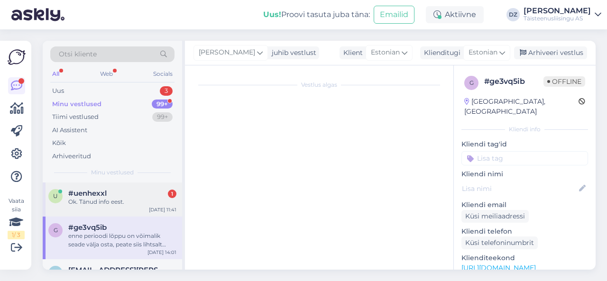
scroll to position [679, 0]
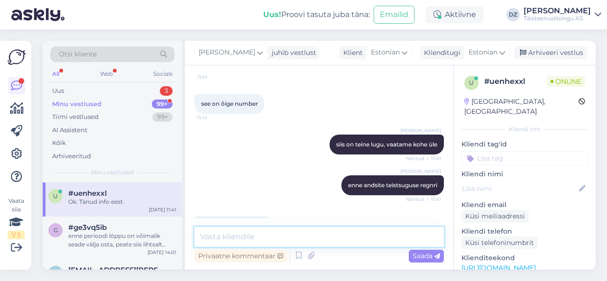
click at [265, 242] on textarea at bounding box center [320, 237] width 250 height 20
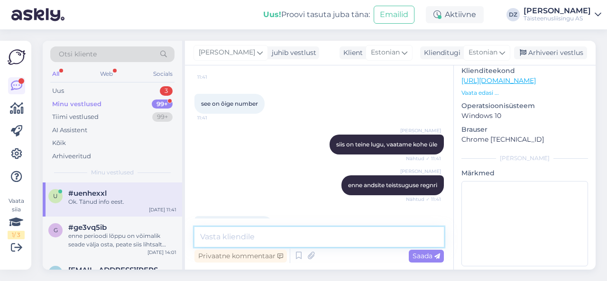
scroll to position [952, 0]
